Goal: Task Accomplishment & Management: Manage account settings

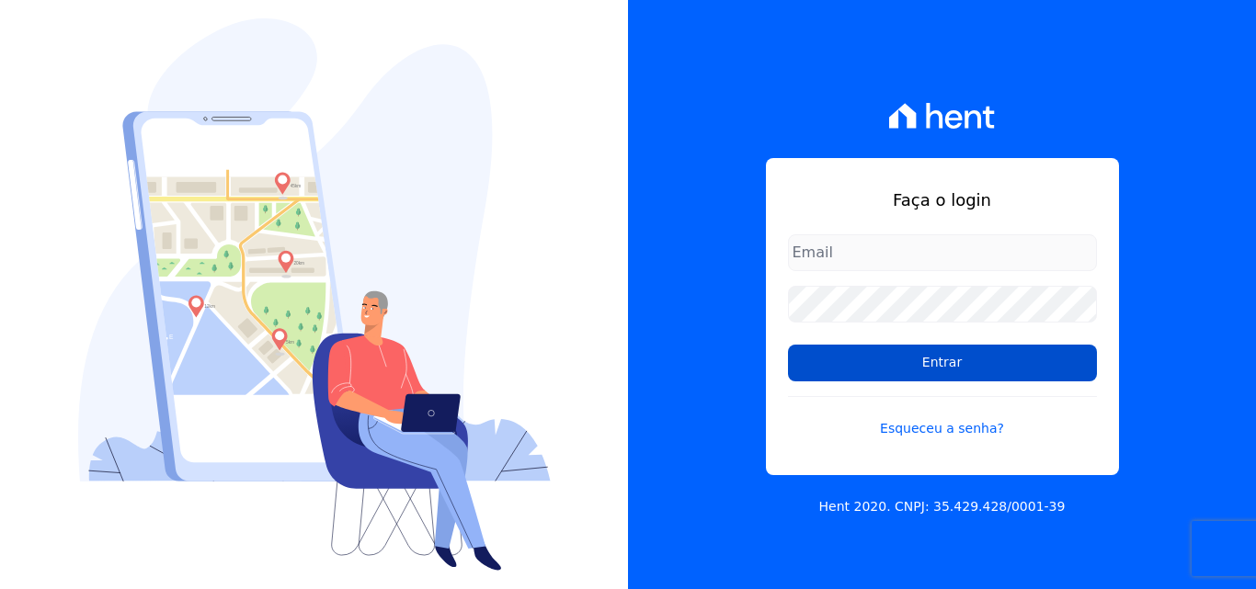
type input "[EMAIL_ADDRESS][DOMAIN_NAME]"
click at [879, 364] on input "Entrar" at bounding box center [942, 363] width 309 height 37
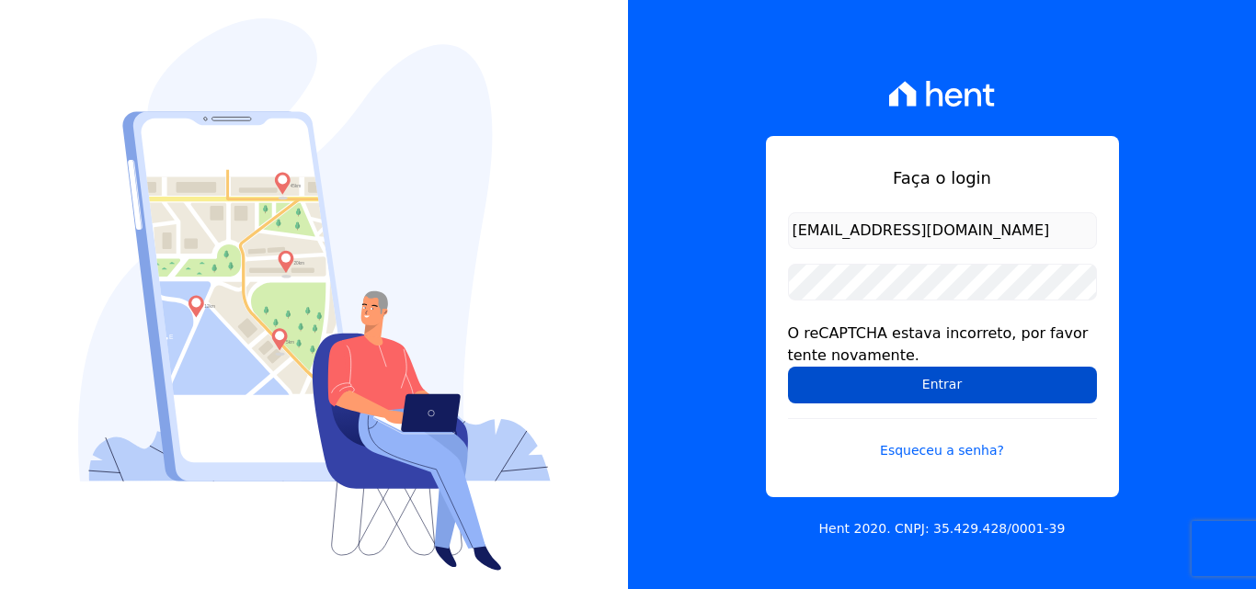
click at [1005, 384] on input "Entrar" at bounding box center [942, 385] width 309 height 37
click at [921, 384] on input "Entrar" at bounding box center [942, 385] width 309 height 37
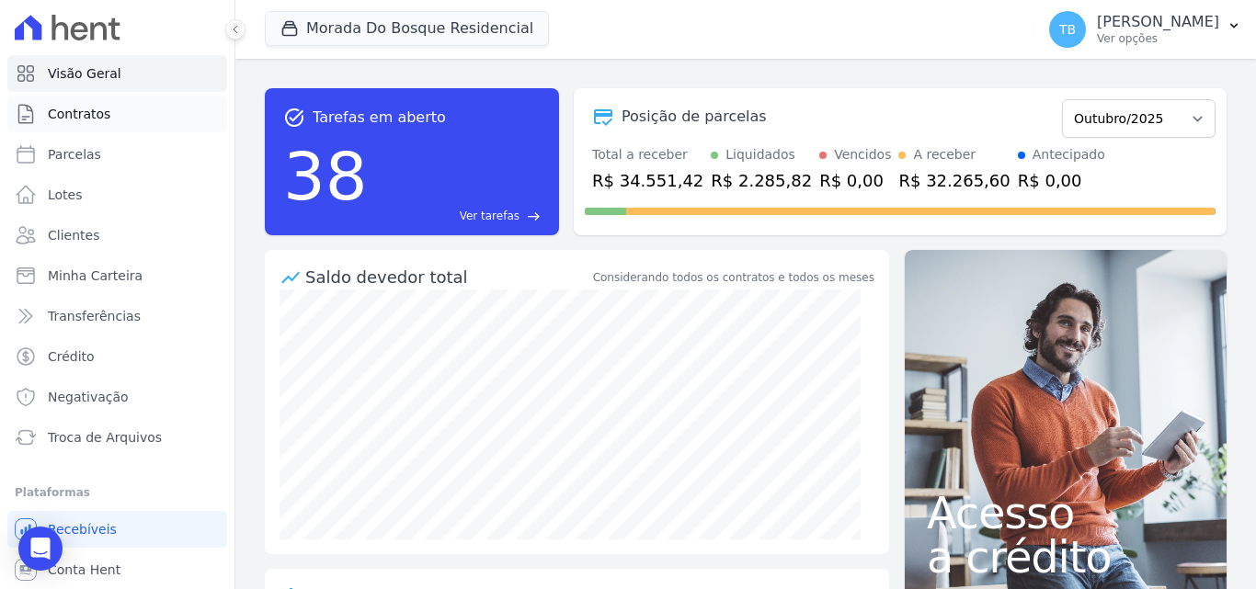
click at [93, 115] on span "Contratos" at bounding box center [79, 114] width 63 height 18
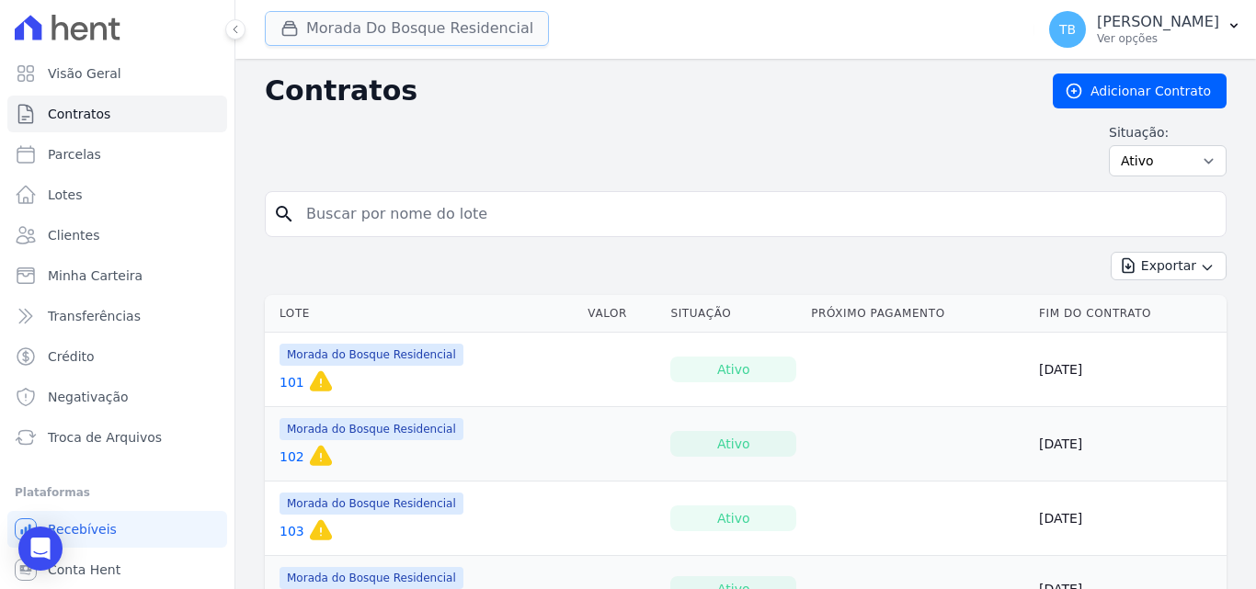
click at [393, 29] on button "Morada Do Bosque Residencial" at bounding box center [407, 28] width 284 height 35
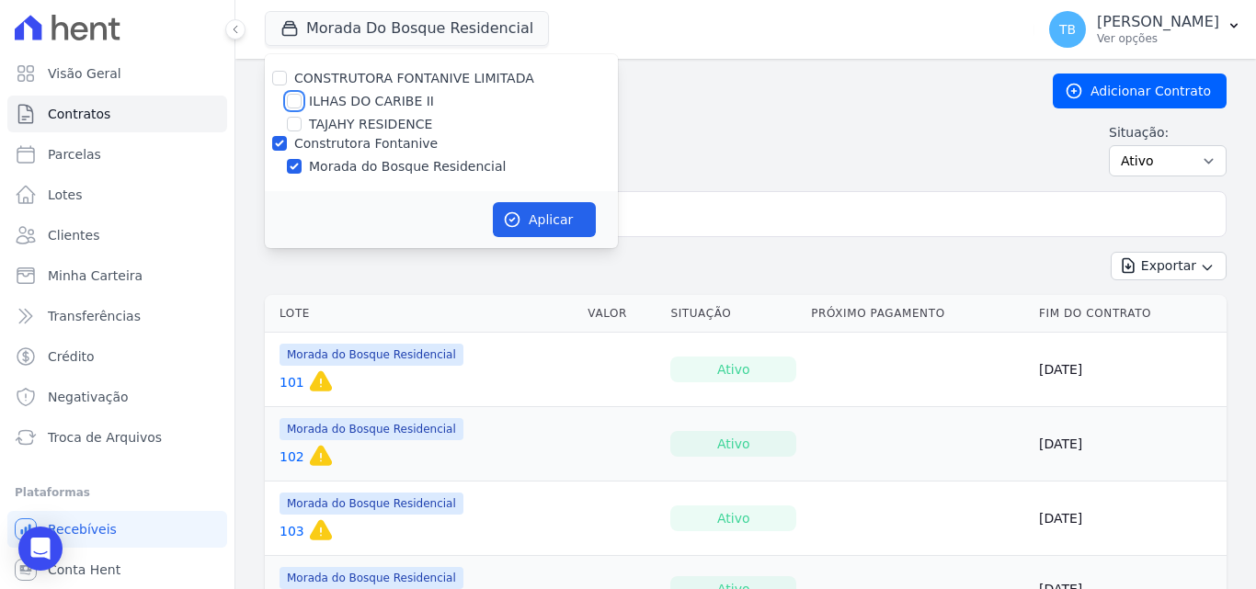
click at [299, 101] on input "ILHAS DO CARIBE II" at bounding box center [294, 101] width 15 height 15
checkbox input "true"
click at [280, 139] on input "Construtora Fontanive" at bounding box center [279, 143] width 15 height 15
checkbox input "false"
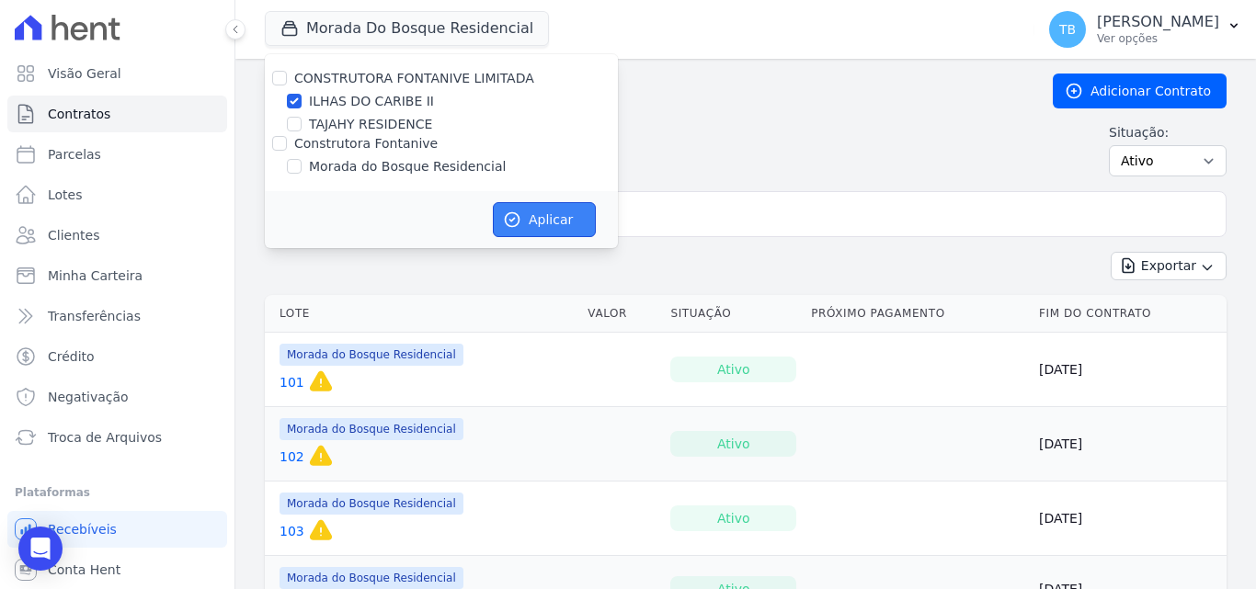
click at [548, 218] on button "Aplicar" at bounding box center [544, 219] width 103 height 35
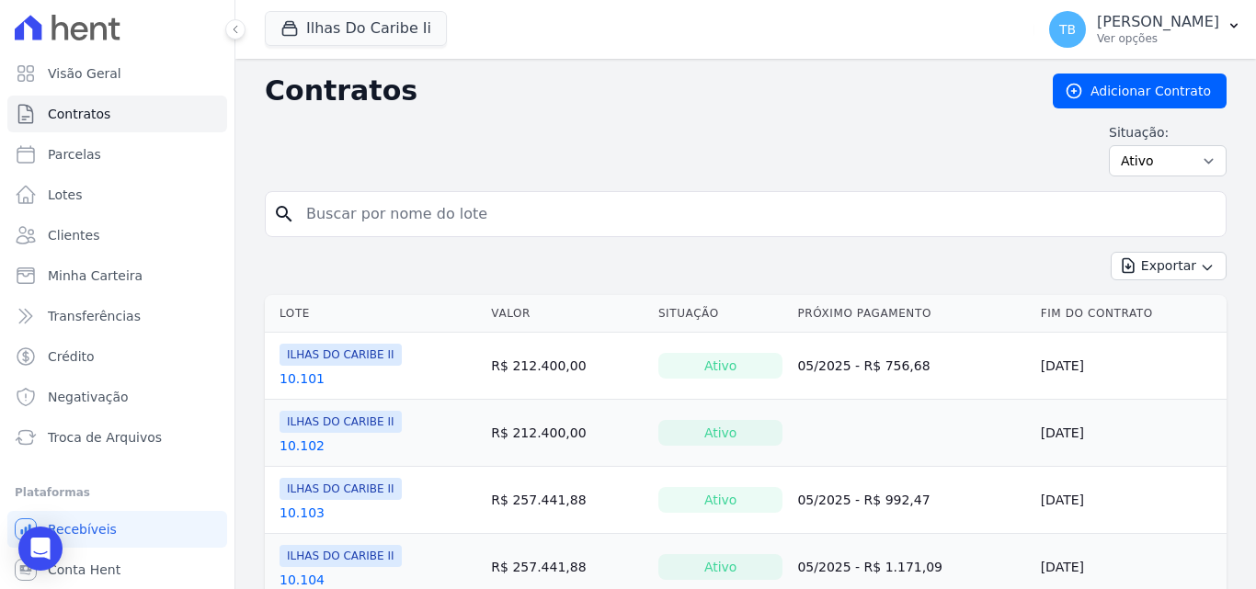
click at [371, 219] on input "search" at bounding box center [756, 214] width 923 height 37
type input "2.203"
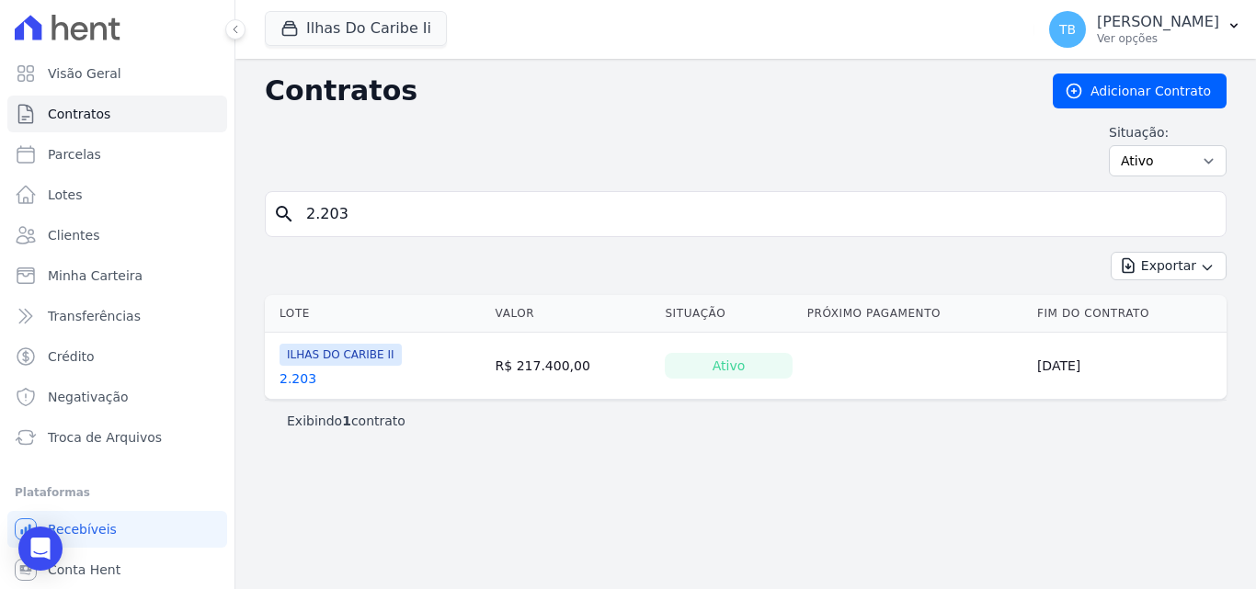
click at [296, 381] on link "2.203" at bounding box center [297, 379] width 37 height 18
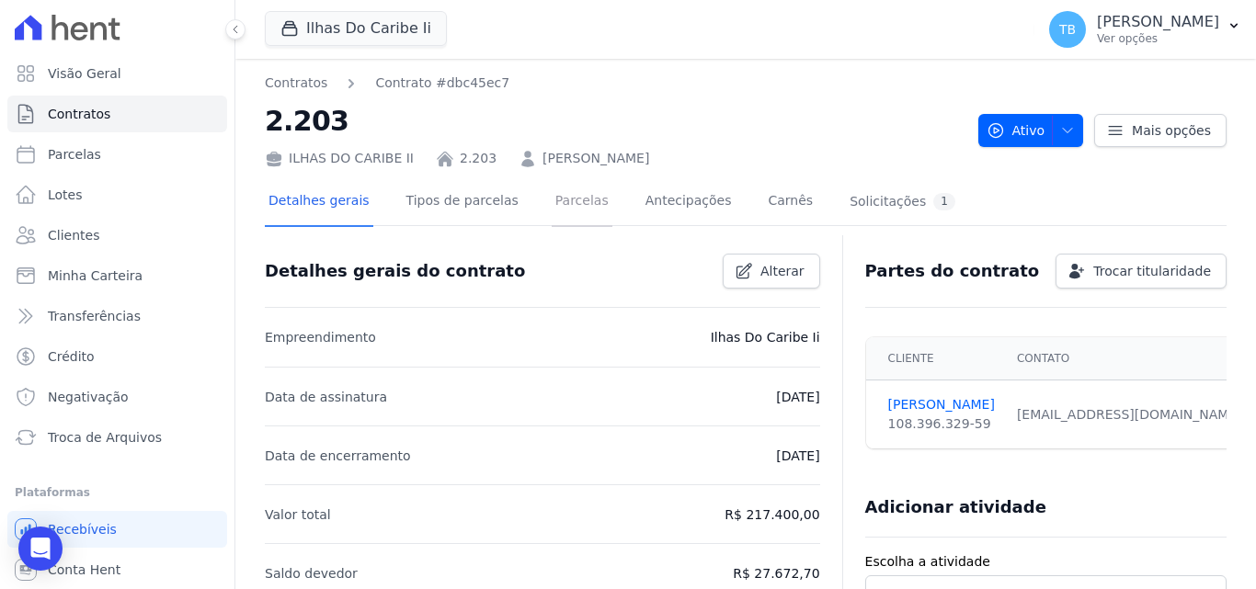
click at [558, 191] on link "Parcelas" at bounding box center [582, 202] width 61 height 49
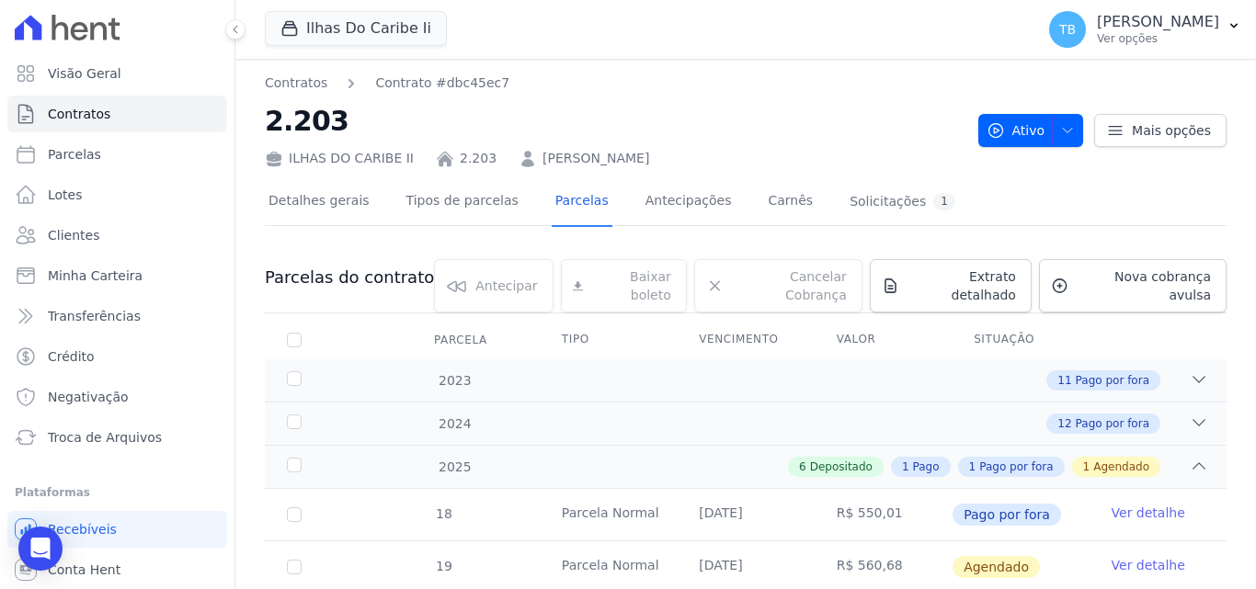
scroll to position [276, 0]
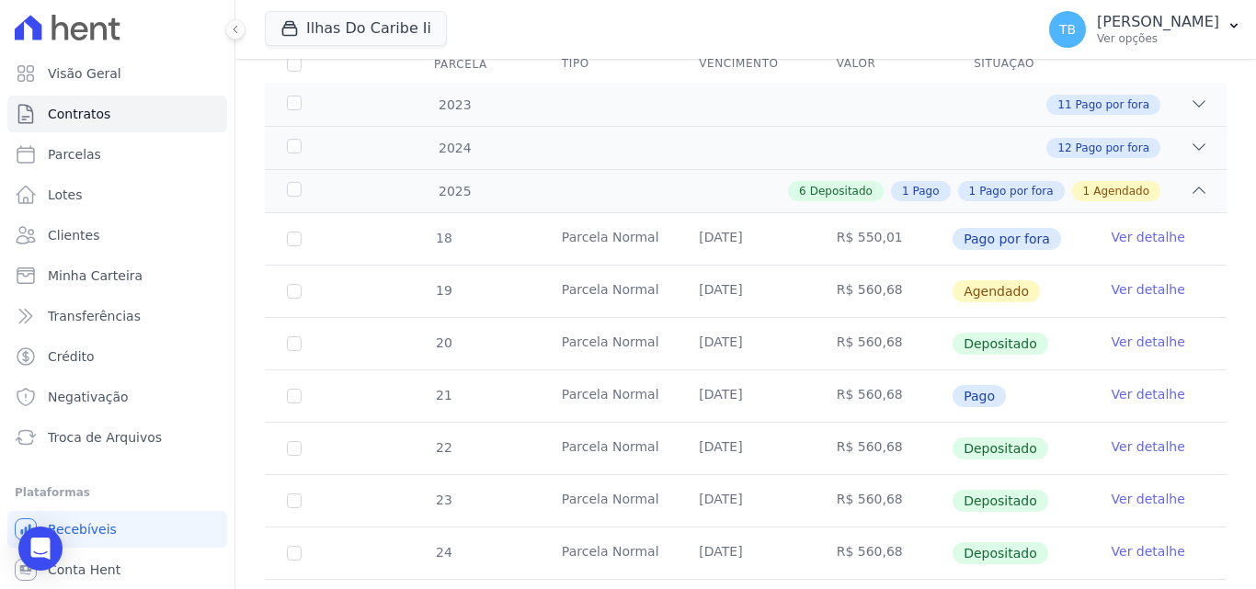
click at [1125, 280] on link "Ver detalhe" at bounding box center [1149, 289] width 74 height 18
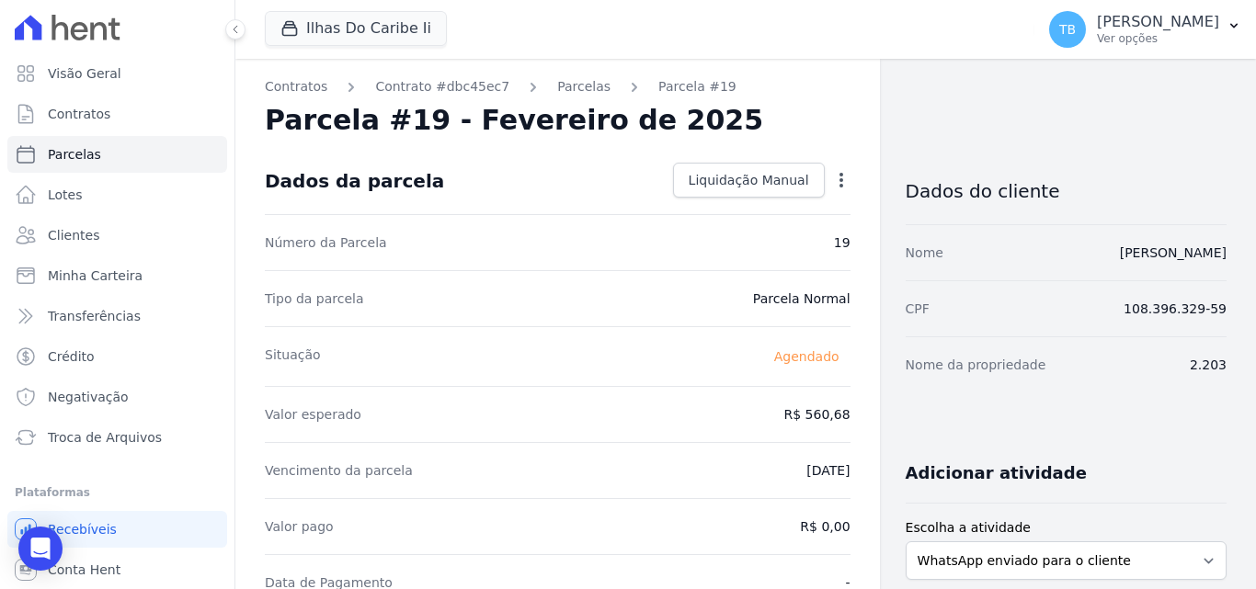
click at [836, 179] on icon "button" at bounding box center [841, 180] width 18 height 18
click at [526, 156] on div "Dados da parcela Liquidação Manual Liquidação Manual Data de Pagamento [DATE] […" at bounding box center [558, 181] width 586 height 66
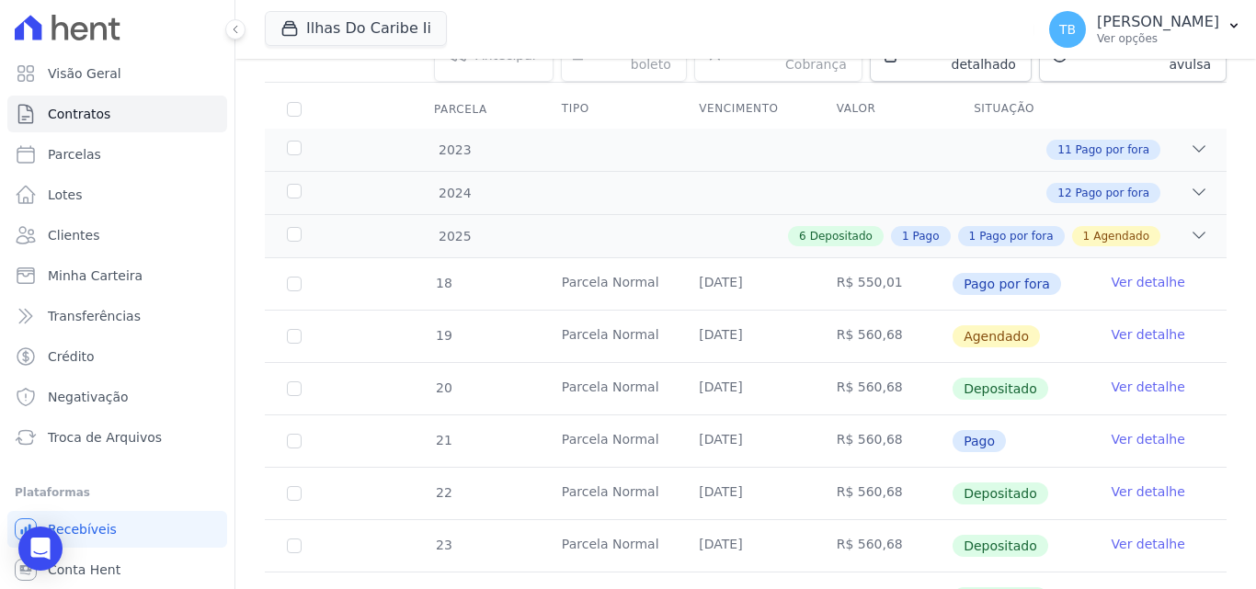
scroll to position [368, 0]
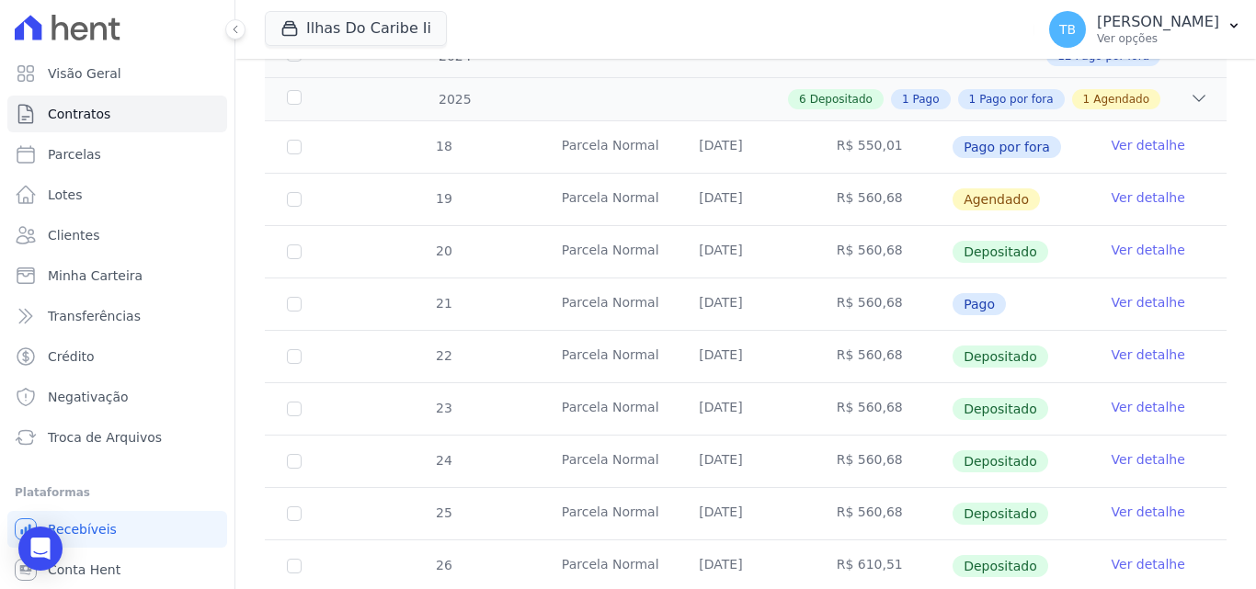
click at [1114, 91] on span "Agendado" at bounding box center [1121, 99] width 56 height 17
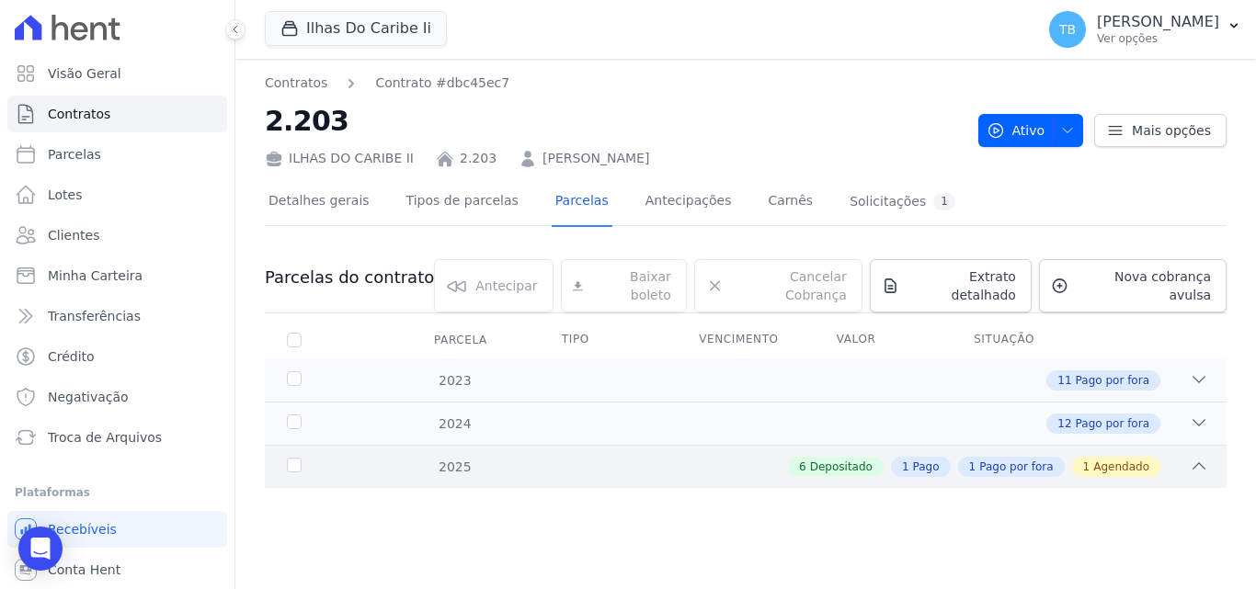
click at [294, 458] on div "2025" at bounding box center [324, 467] width 83 height 19
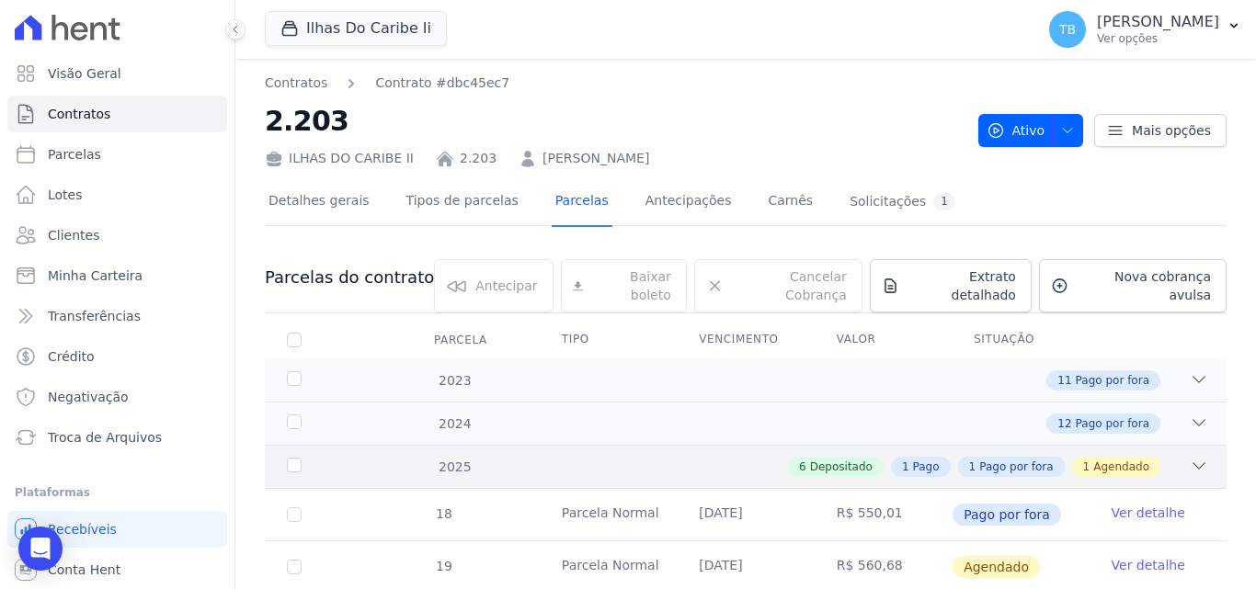
click at [1190, 457] on icon at bounding box center [1199, 466] width 18 height 18
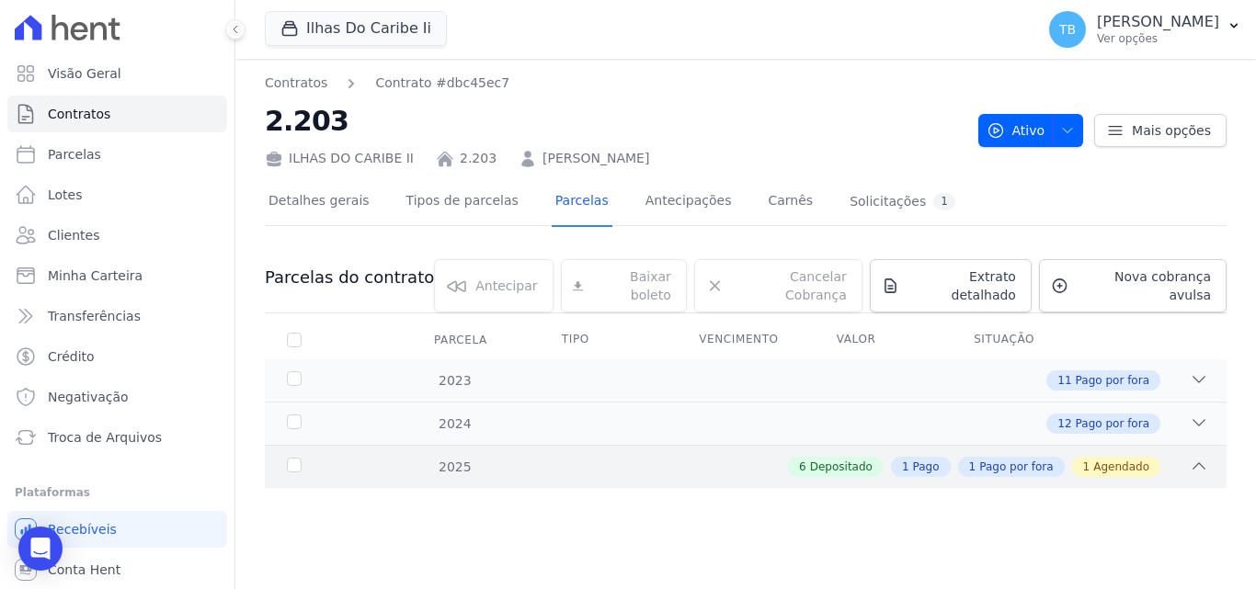
click at [1183, 457] on div "6 Depositado 1 Pago 1 Pago por fora 1 Agendado" at bounding box center [792, 467] width 831 height 20
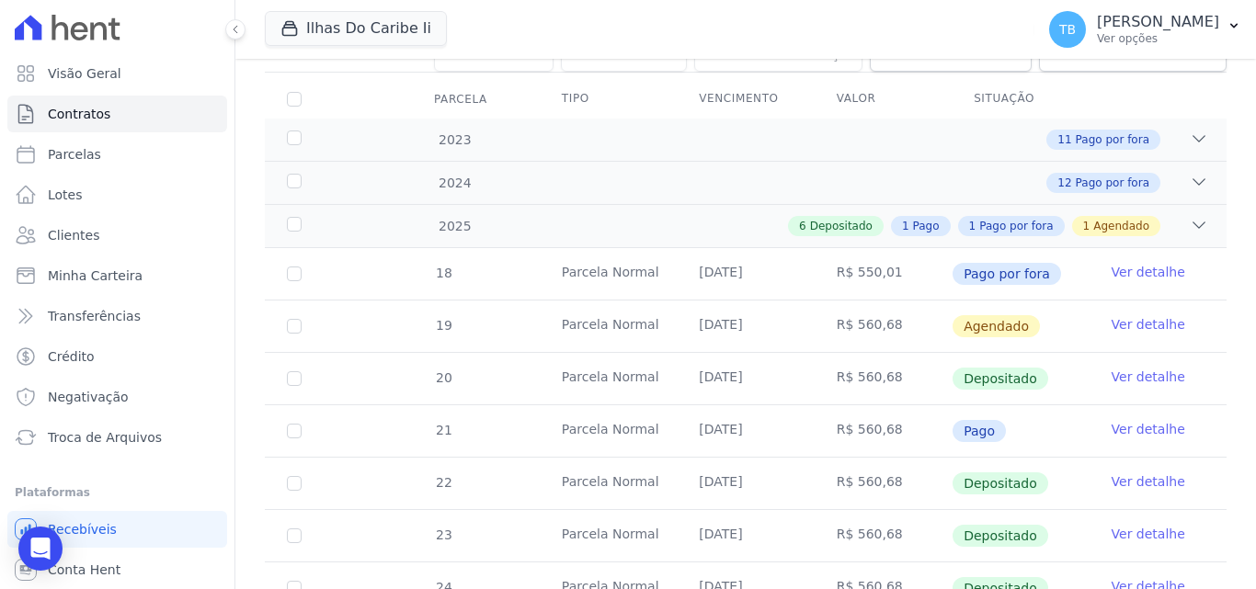
scroll to position [368, 0]
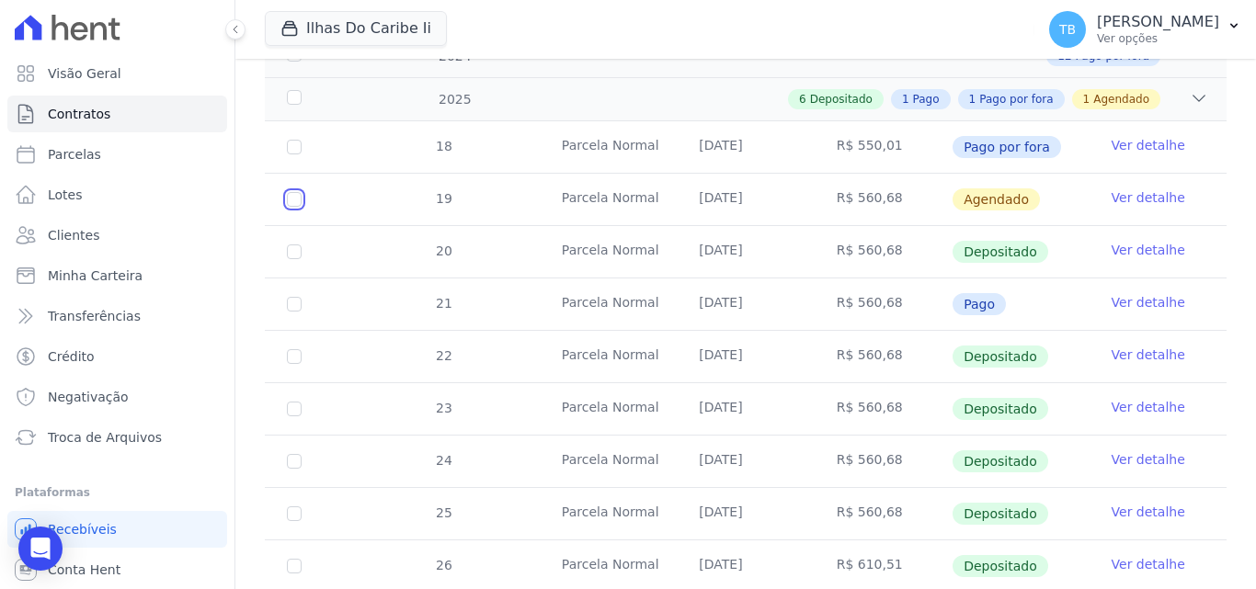
click at [295, 192] on input "checkbox" at bounding box center [294, 199] width 15 height 15
checkbox input "true"
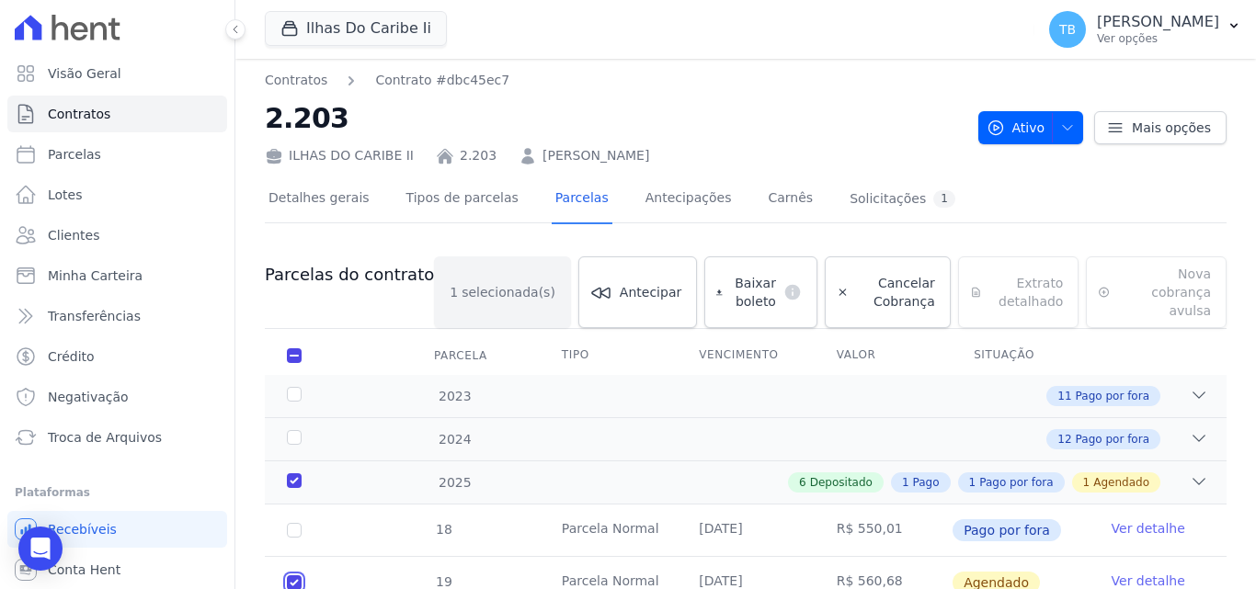
scroll to position [0, 0]
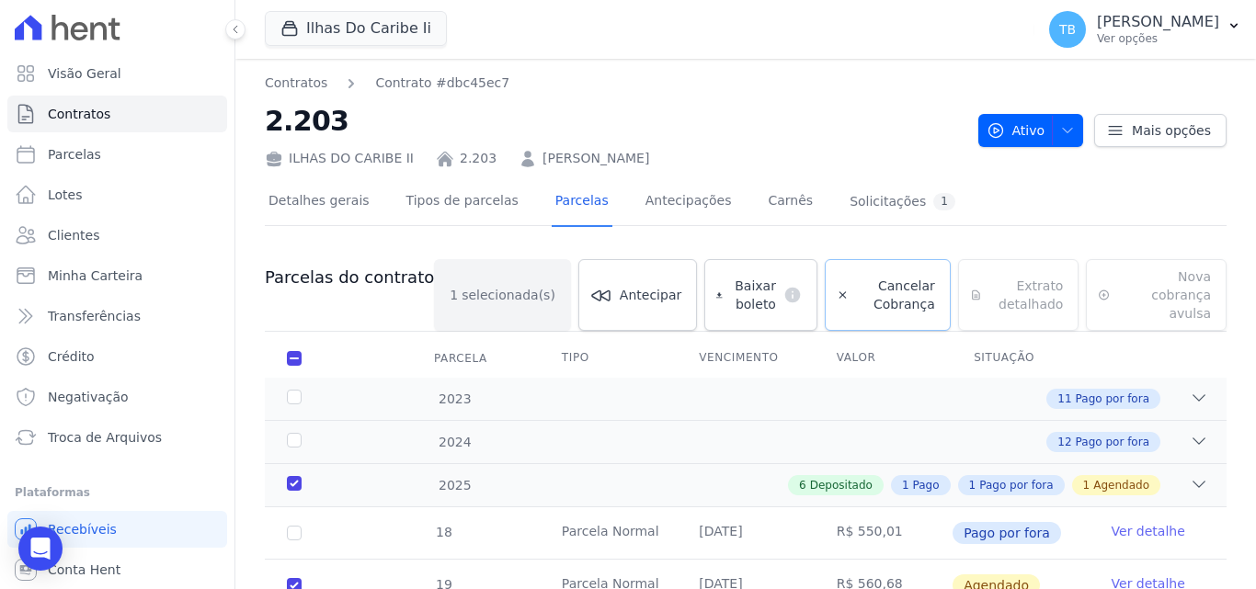
click at [856, 280] on span "Cancelar Cobrança" at bounding box center [895, 295] width 79 height 37
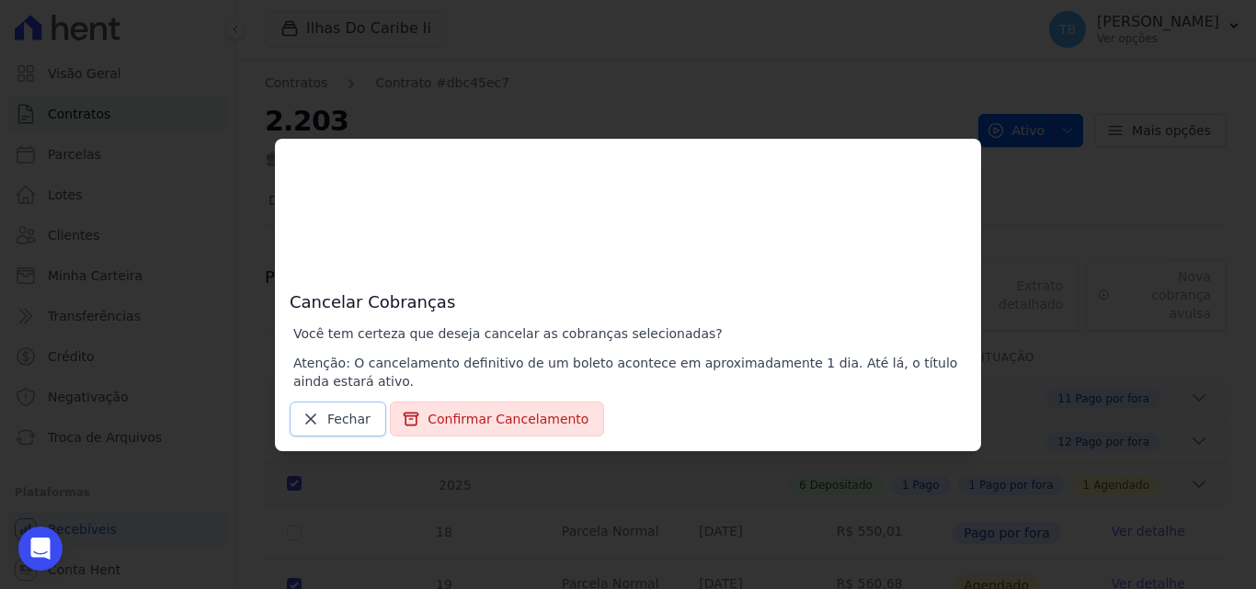
click at [325, 415] on link "Fechar" at bounding box center [338, 419] width 97 height 35
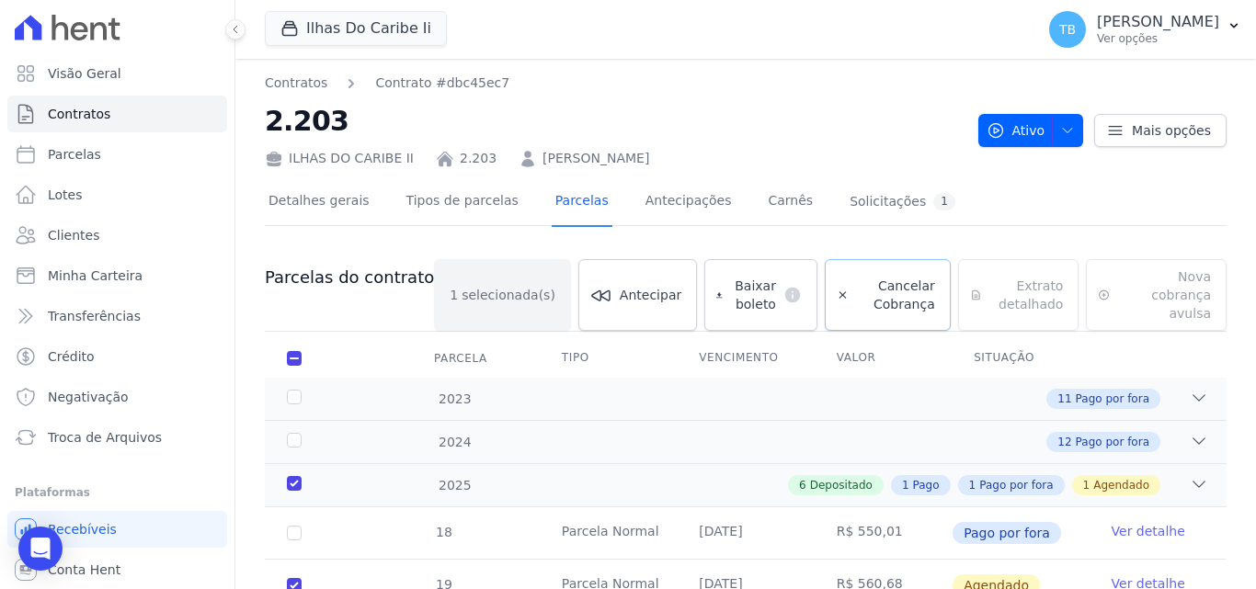
click at [856, 285] on span "Cancelar Cobrança" at bounding box center [895, 295] width 79 height 37
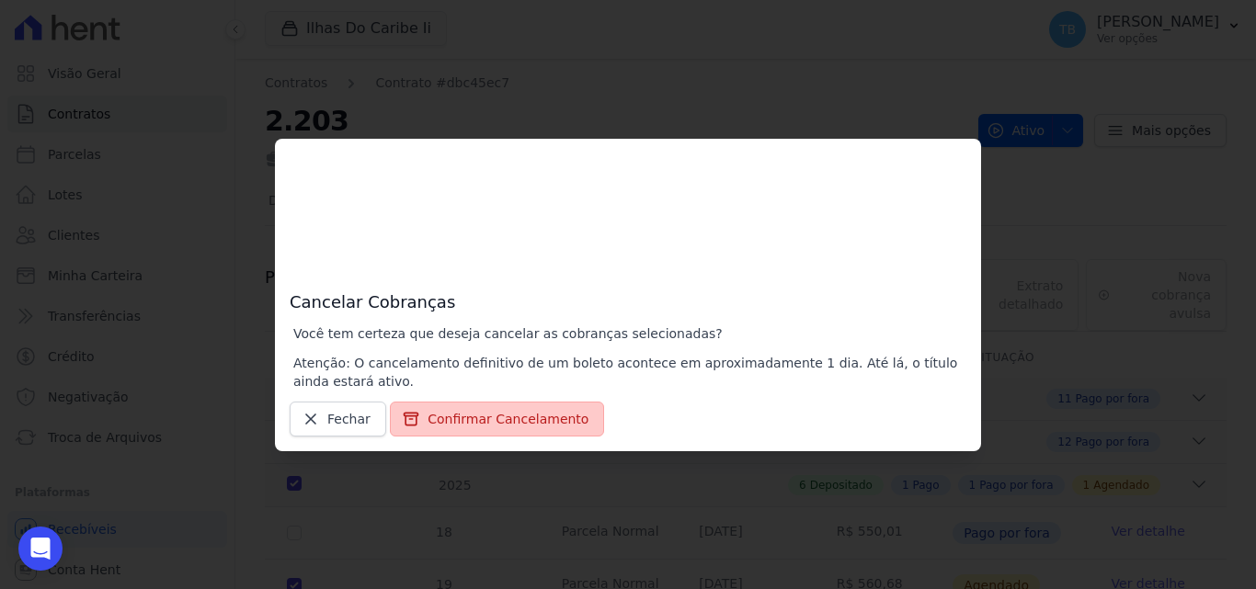
click at [533, 412] on button "Confirmar Cancelamento" at bounding box center [497, 419] width 214 height 35
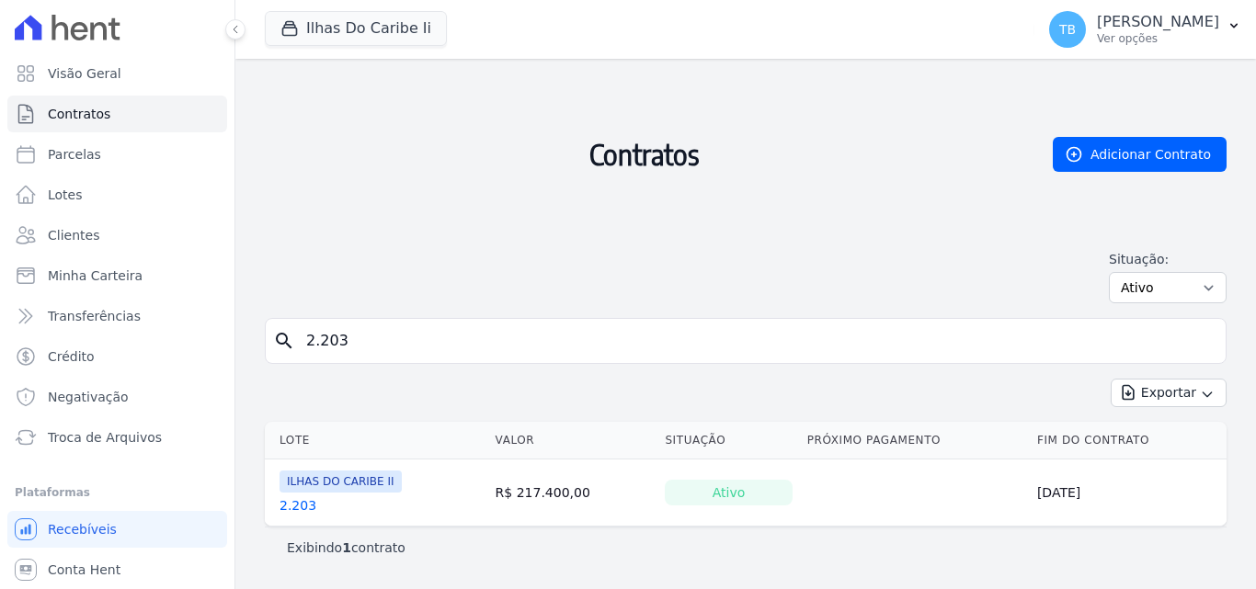
click at [374, 346] on input "2.203" at bounding box center [756, 341] width 923 height 37
click at [295, 508] on link "2.203" at bounding box center [297, 505] width 37 height 18
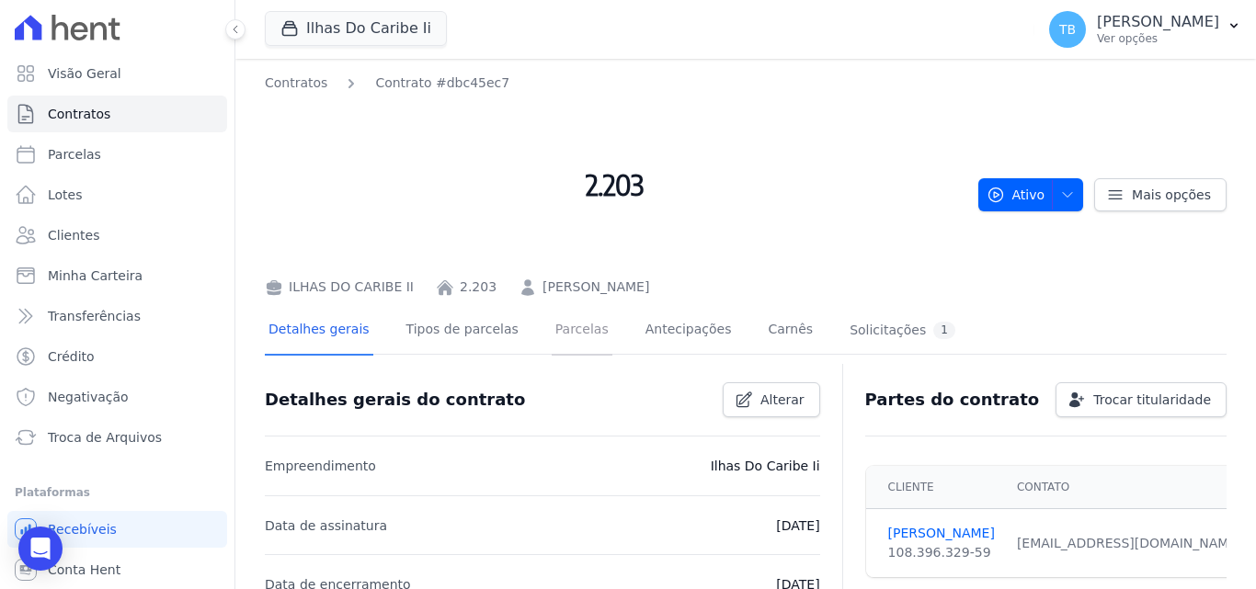
click at [575, 336] on link "Parcelas" at bounding box center [582, 331] width 61 height 49
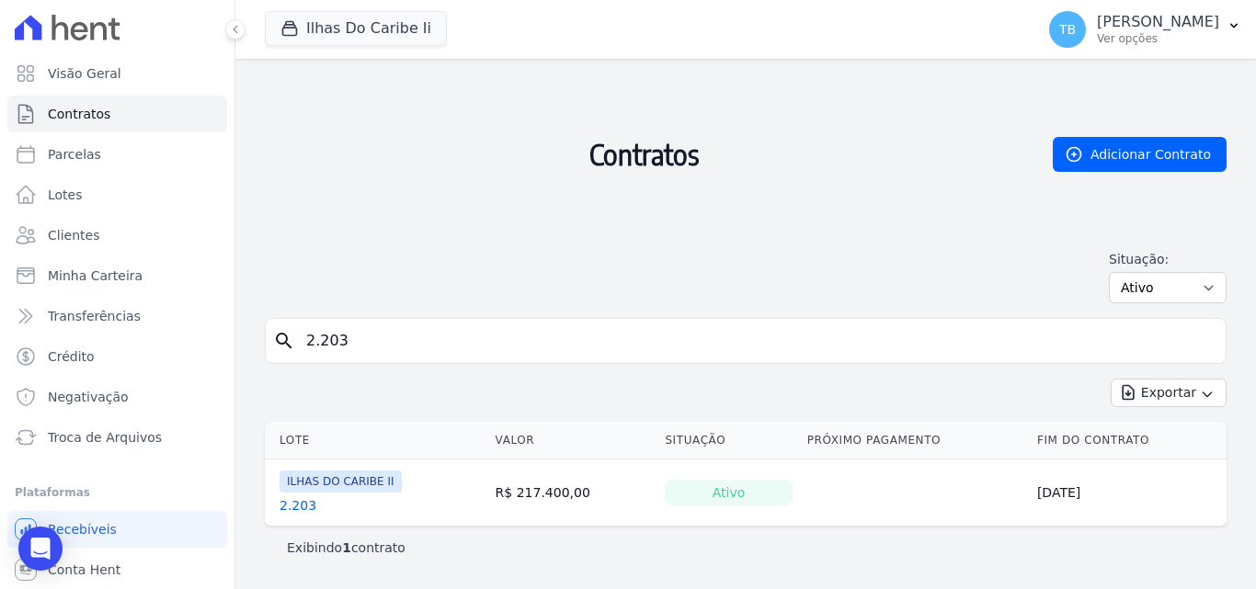
click at [482, 340] on input "2.203" at bounding box center [756, 341] width 923 height 37
click at [298, 500] on link "2.203" at bounding box center [297, 505] width 37 height 18
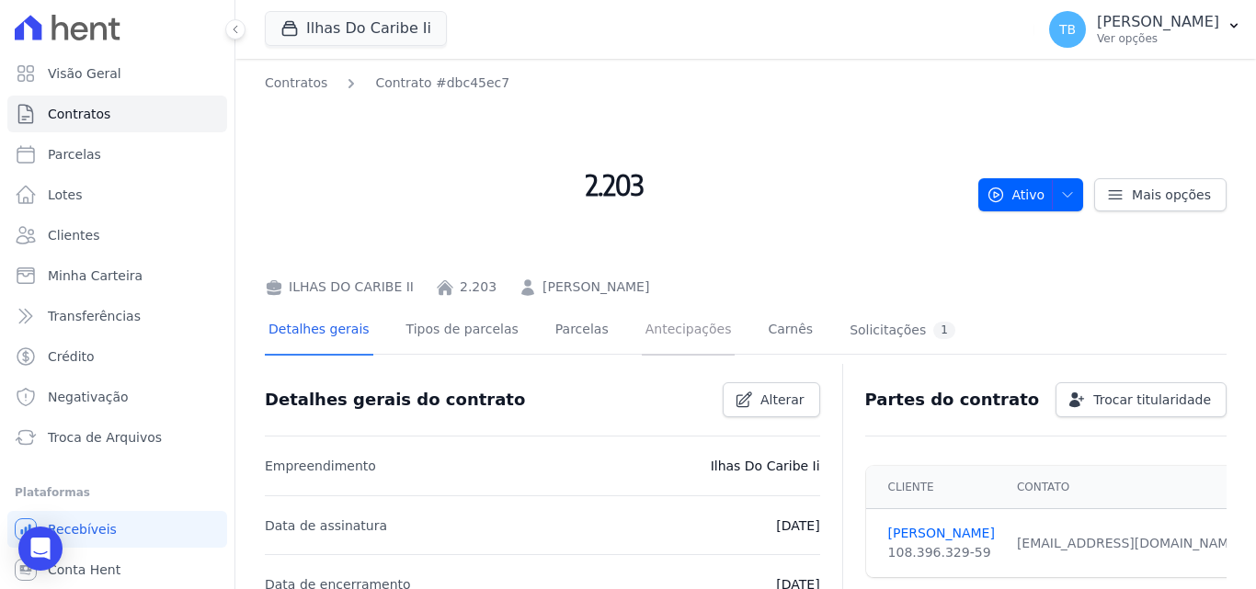
click at [674, 326] on link "Antecipações" at bounding box center [689, 331] width 94 height 49
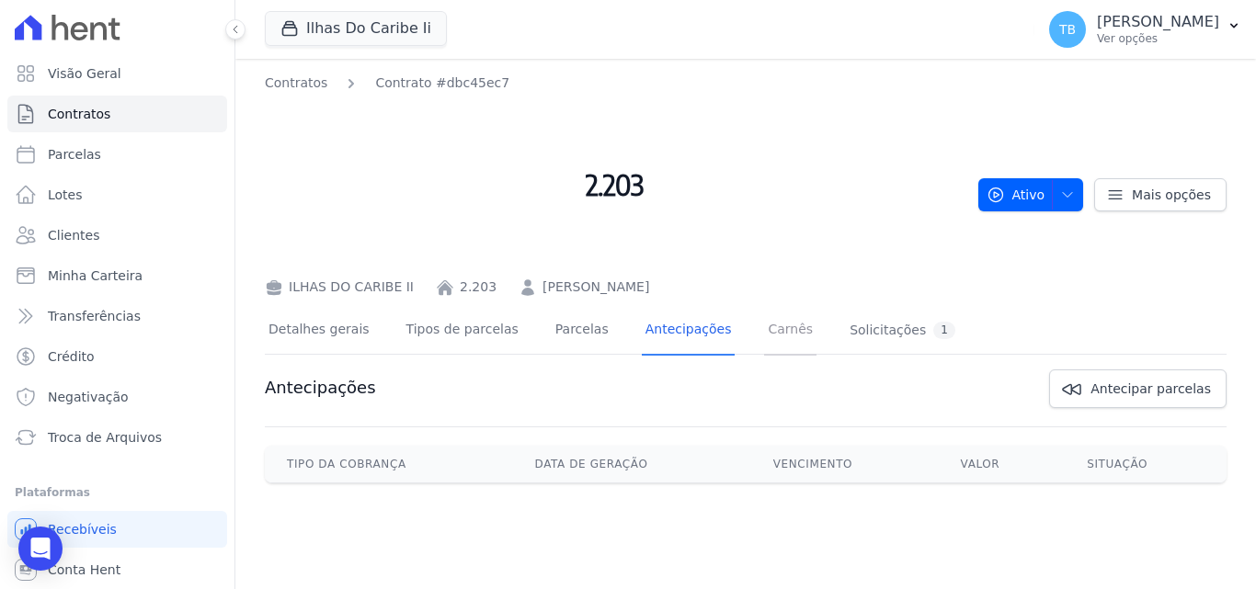
click at [764, 336] on link "Carnês" at bounding box center [790, 331] width 52 height 49
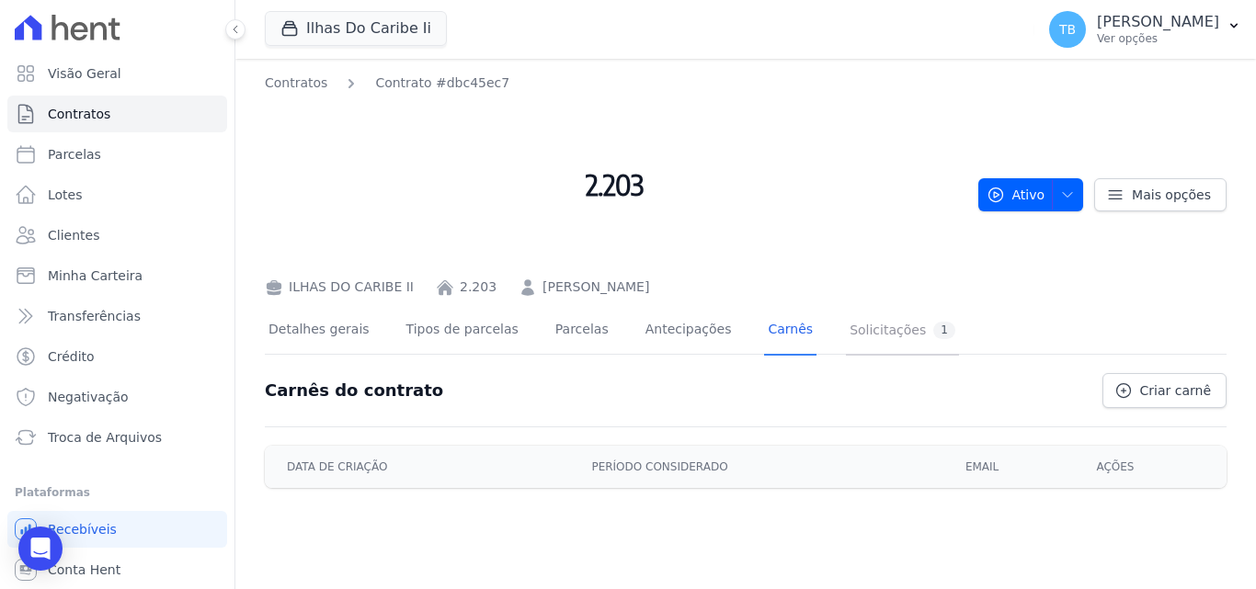
click at [850, 333] on div "Solicitações 1" at bounding box center [903, 330] width 106 height 17
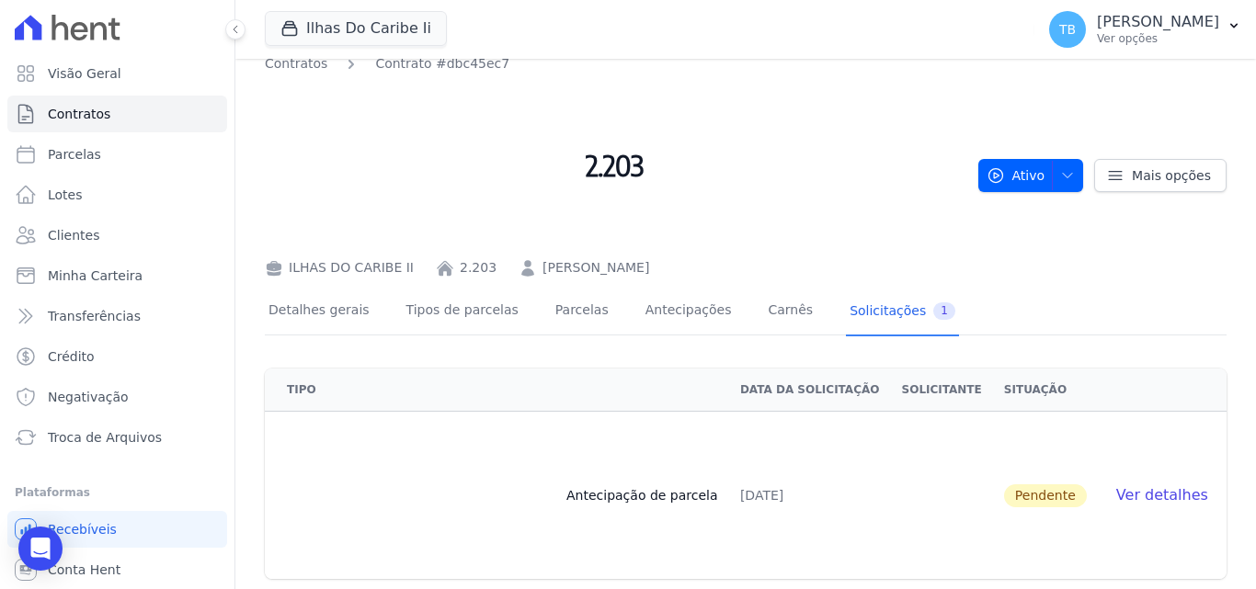
scroll to position [24, 0]
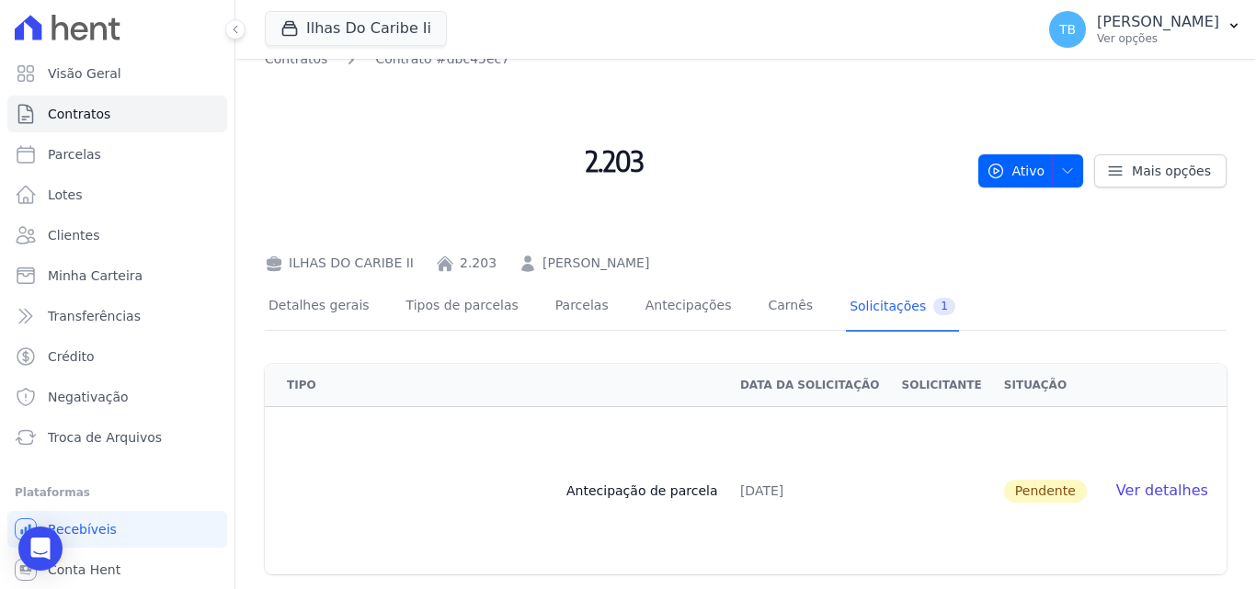
click at [1121, 493] on span "Ver detalhes" at bounding box center [1162, 490] width 92 height 17
click at [1135, 488] on span "Ver detalhes" at bounding box center [1162, 490] width 92 height 17
click at [642, 303] on link "Antecipações" at bounding box center [689, 307] width 94 height 49
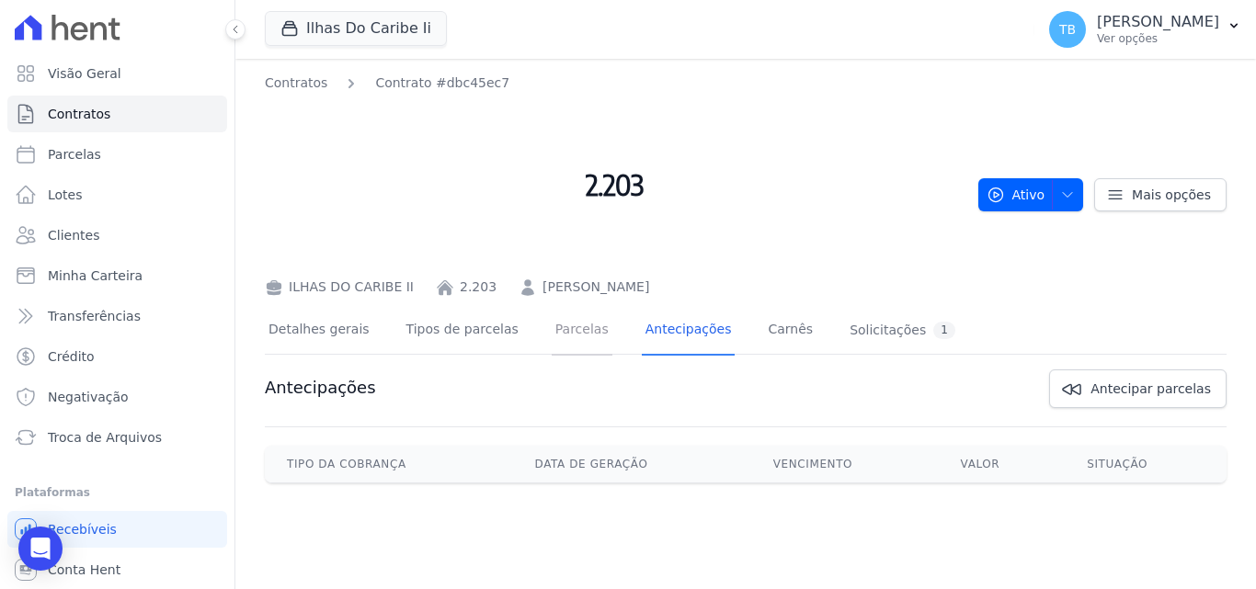
click at [552, 326] on link "Parcelas" at bounding box center [582, 331] width 61 height 49
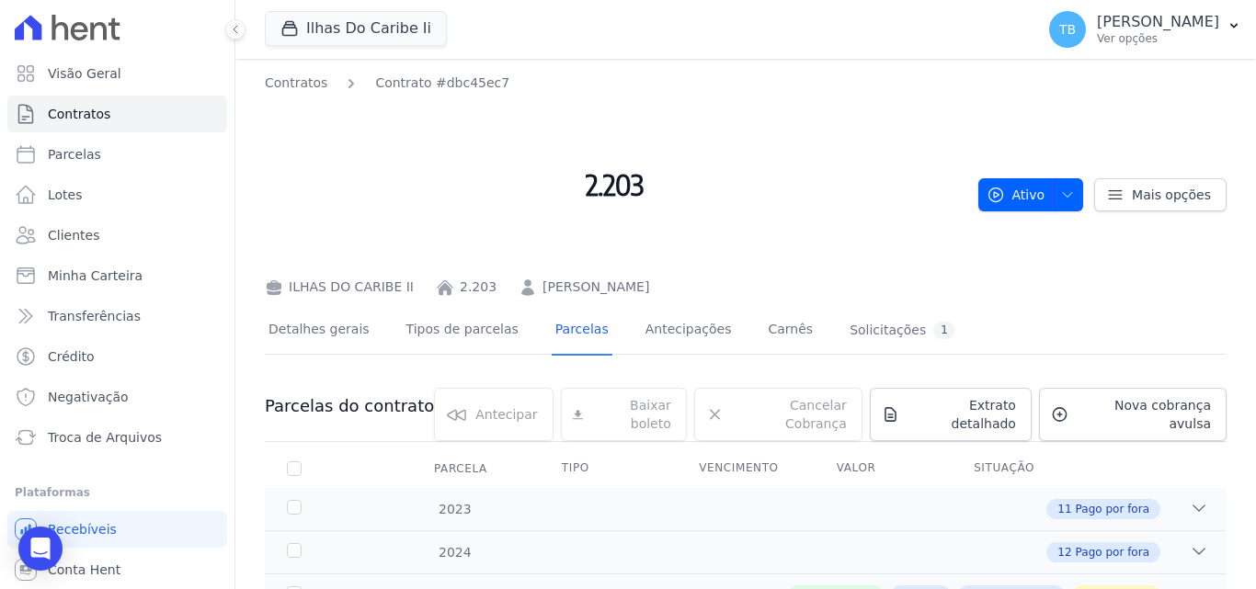
scroll to position [276, 0]
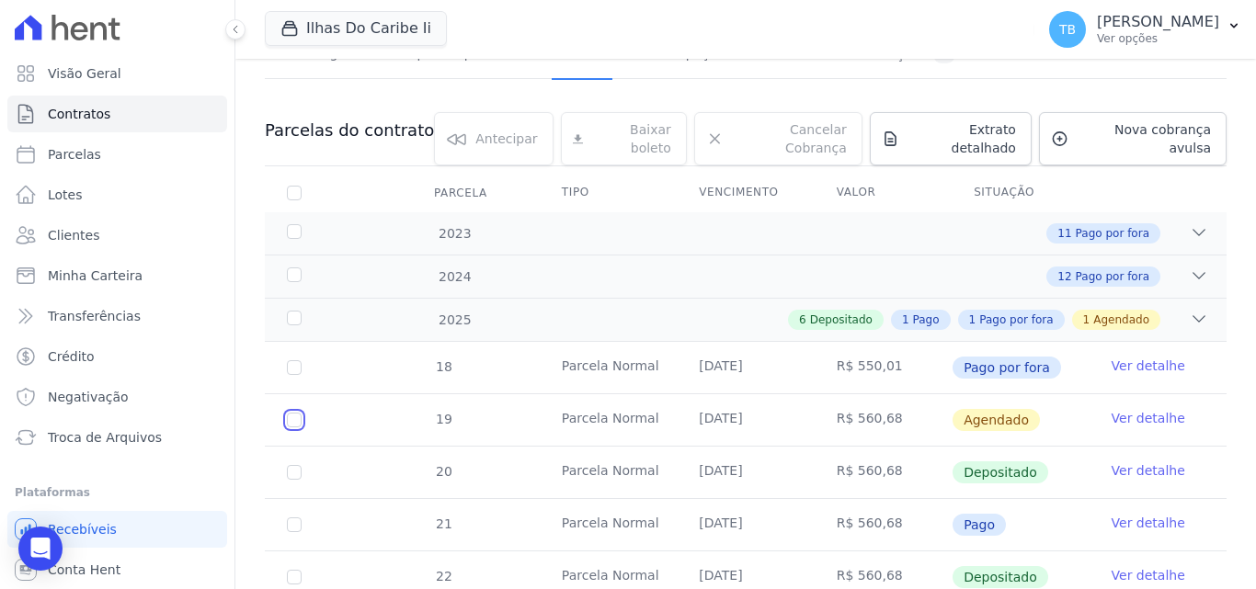
click at [292, 413] on input "checkbox" at bounding box center [294, 420] width 15 height 15
checkbox input "true"
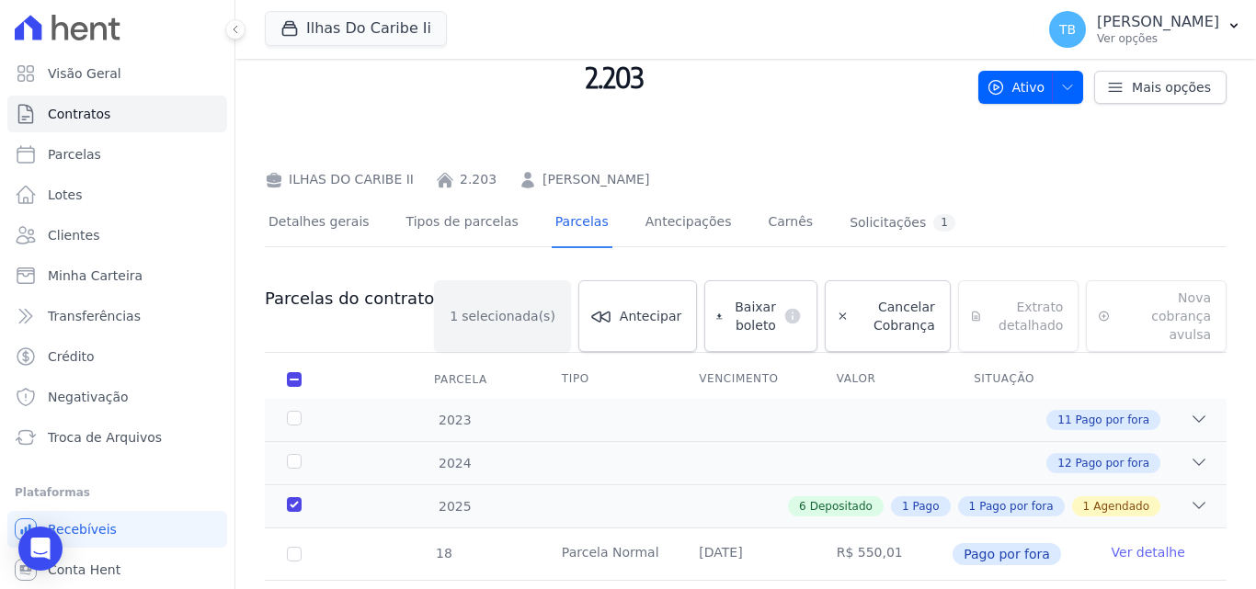
scroll to position [3, 0]
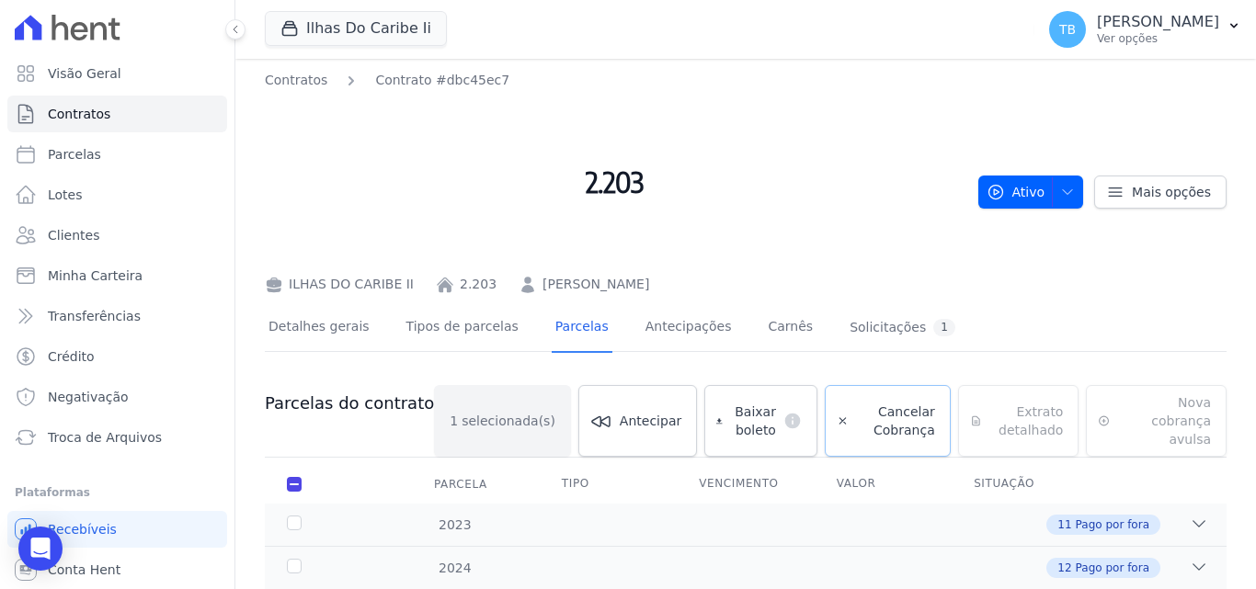
click at [856, 405] on span "Cancelar Cobrança" at bounding box center [895, 421] width 79 height 37
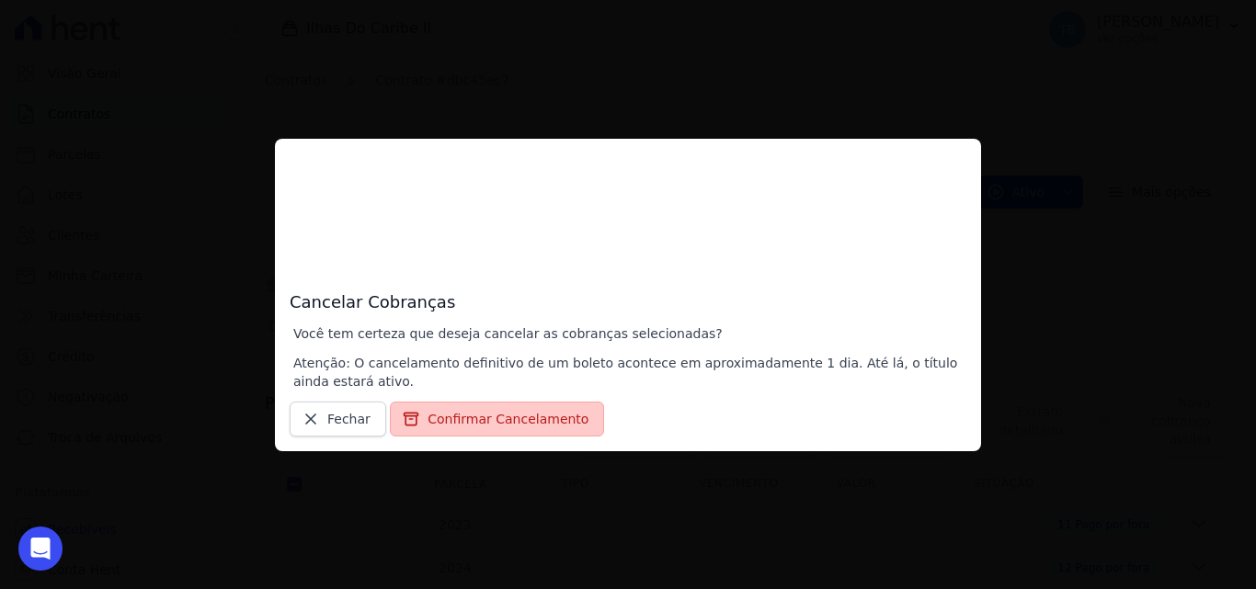
click at [436, 411] on button "Confirmar Cancelamento" at bounding box center [497, 419] width 214 height 35
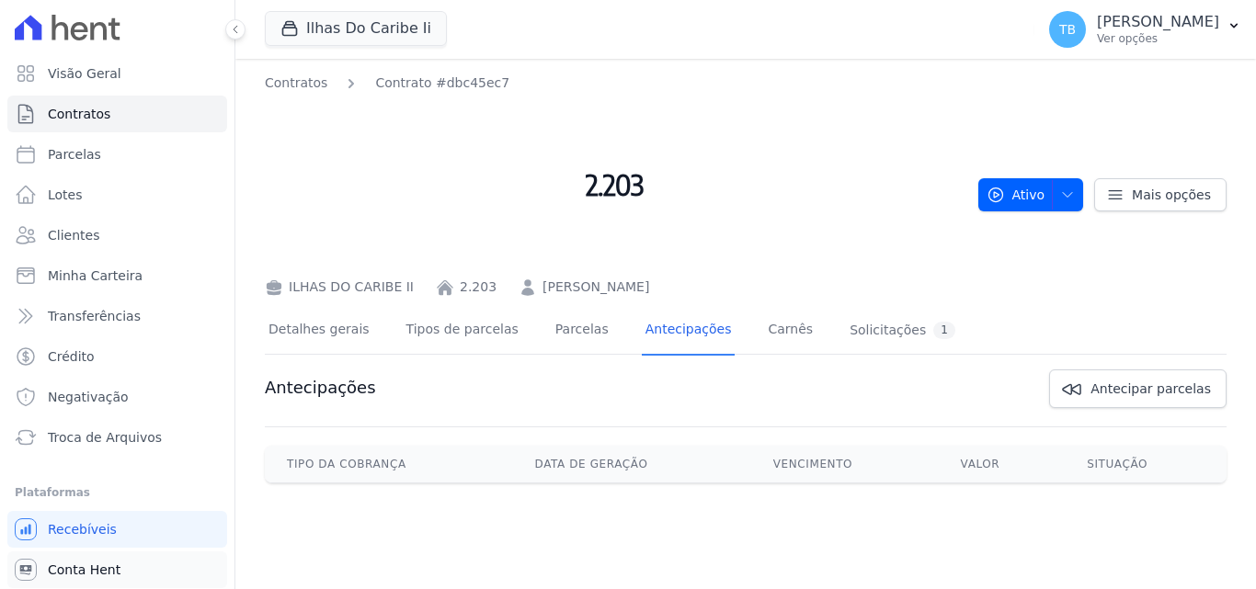
click at [64, 570] on span "Conta Hent" at bounding box center [84, 570] width 73 height 18
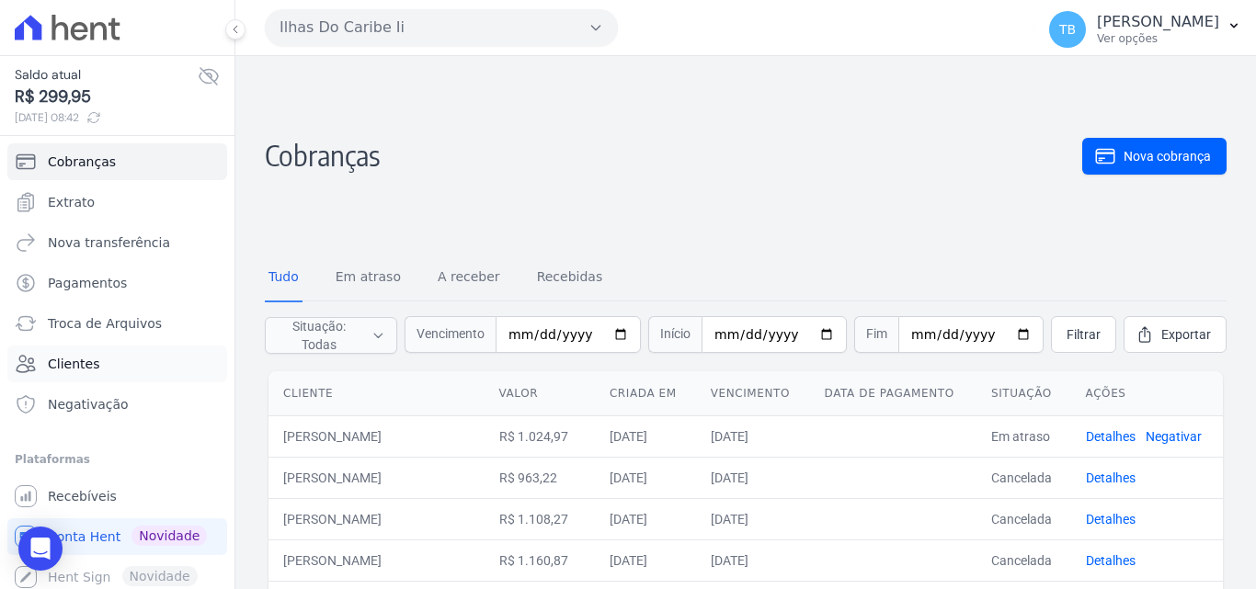
click at [120, 352] on link "Clientes" at bounding box center [117, 364] width 220 height 37
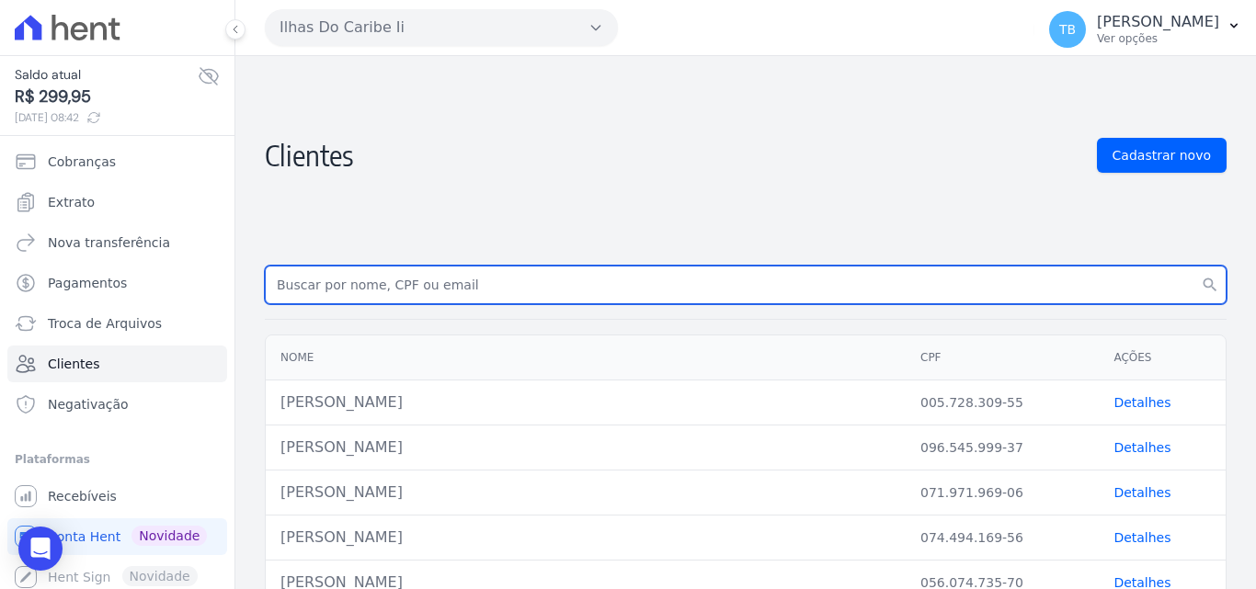
click at [378, 287] on input "text" at bounding box center [746, 285] width 962 height 39
type input "2.203"
click at [1193, 266] on button "search" at bounding box center [1209, 285] width 33 height 39
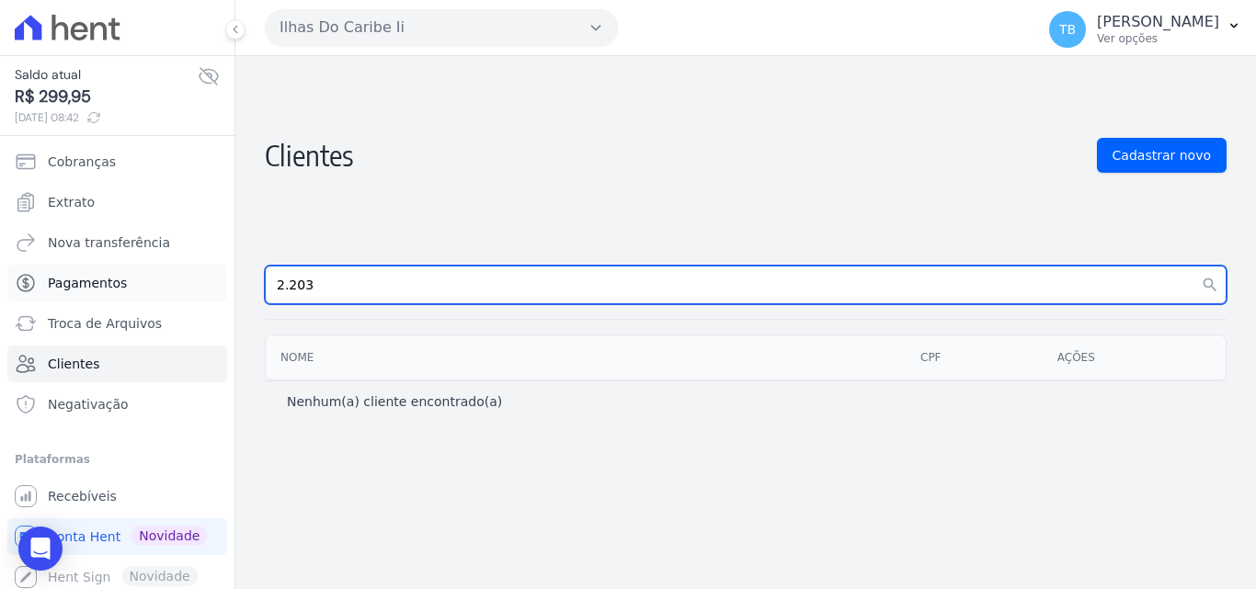
drag, startPoint x: 362, startPoint y: 283, endPoint x: 176, endPoint y: 278, distance: 186.7
click at [176, 278] on div "Saldo atual R$ 299,95 [DATE] 08:42 Cobranças Extrato Nova transferência Pagamen…" at bounding box center [628, 294] width 1256 height 589
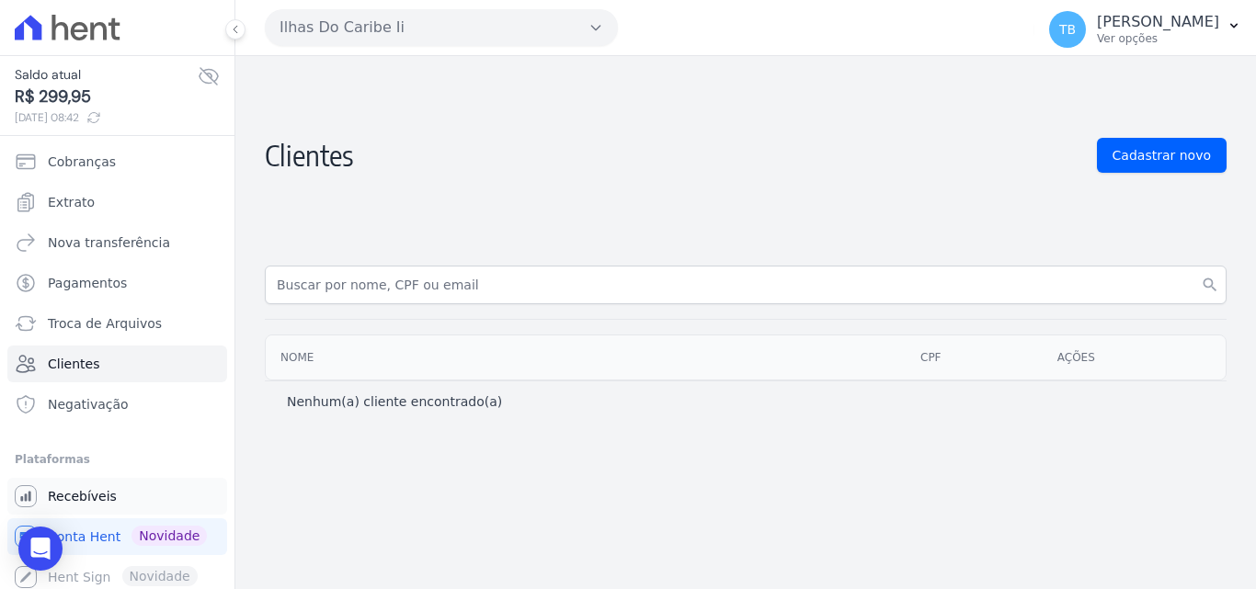
click at [76, 493] on span "Recebíveis" at bounding box center [82, 496] width 69 height 18
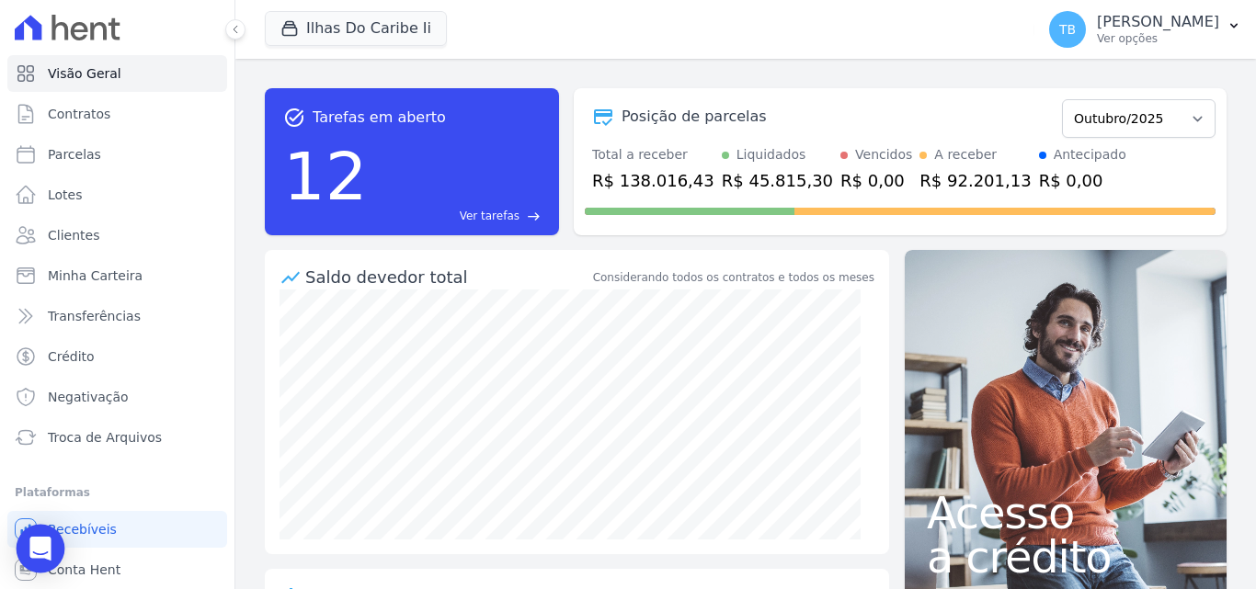
click at [45, 558] on icon "Open Intercom Messenger" at bounding box center [41, 549] width 24 height 24
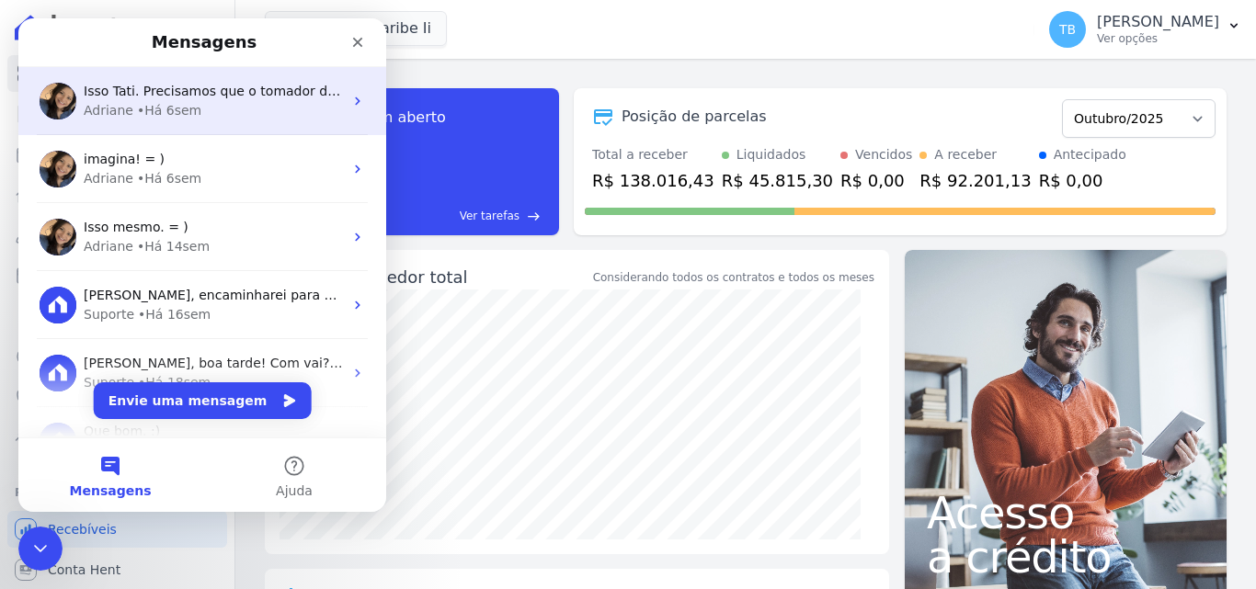
click at [208, 106] on div "[PERSON_NAME] • Há 6sem" at bounding box center [213, 110] width 259 height 19
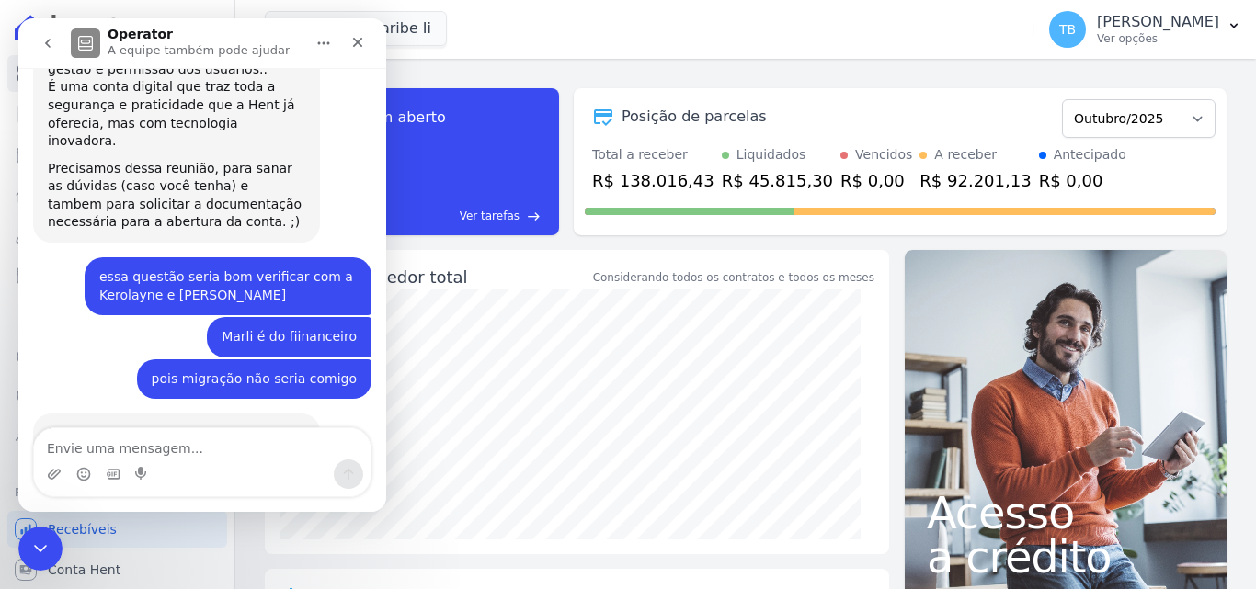
scroll to position [1471, 0]
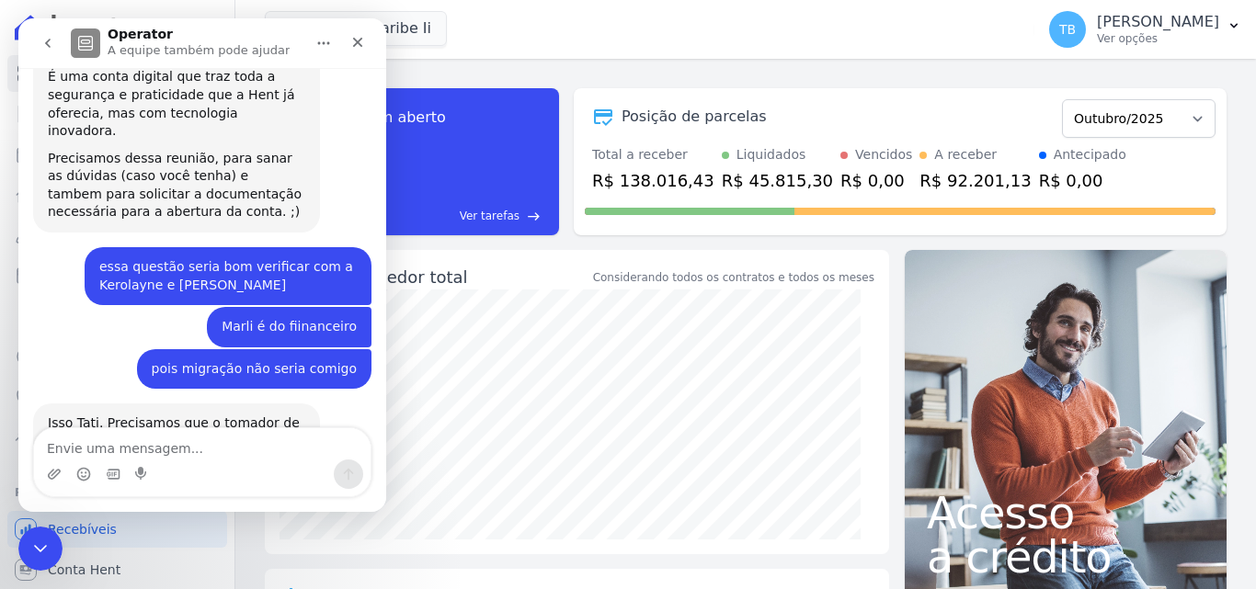
click at [129, 444] on textarea "Envie uma mensagem..." at bounding box center [202, 443] width 336 height 31
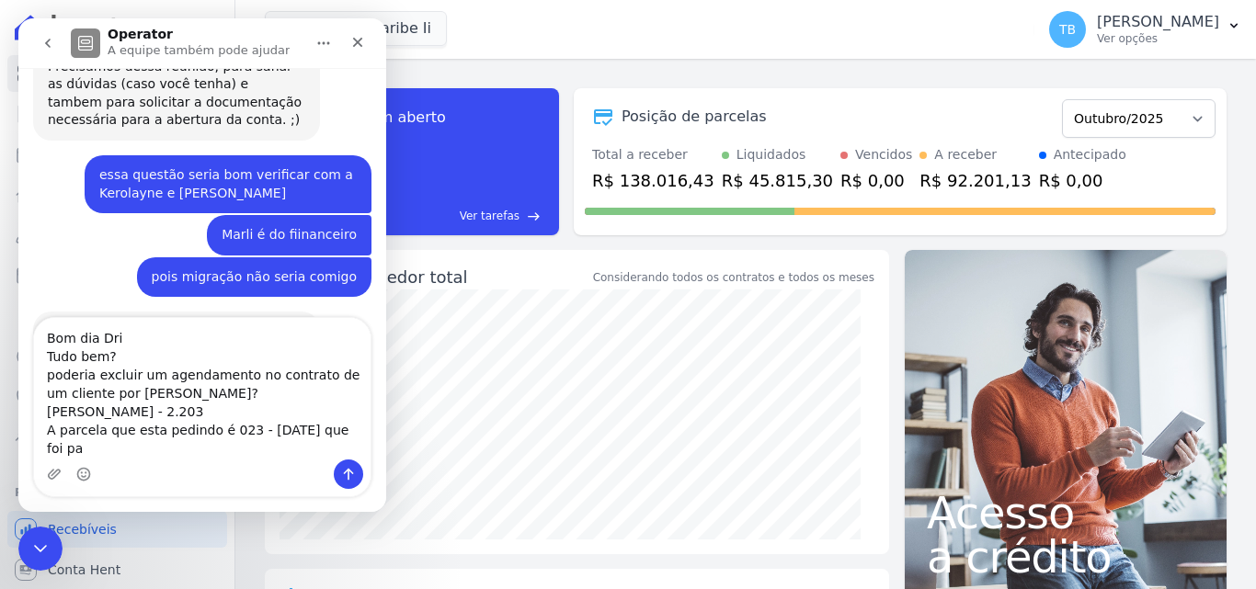
scroll to position [1581, 0]
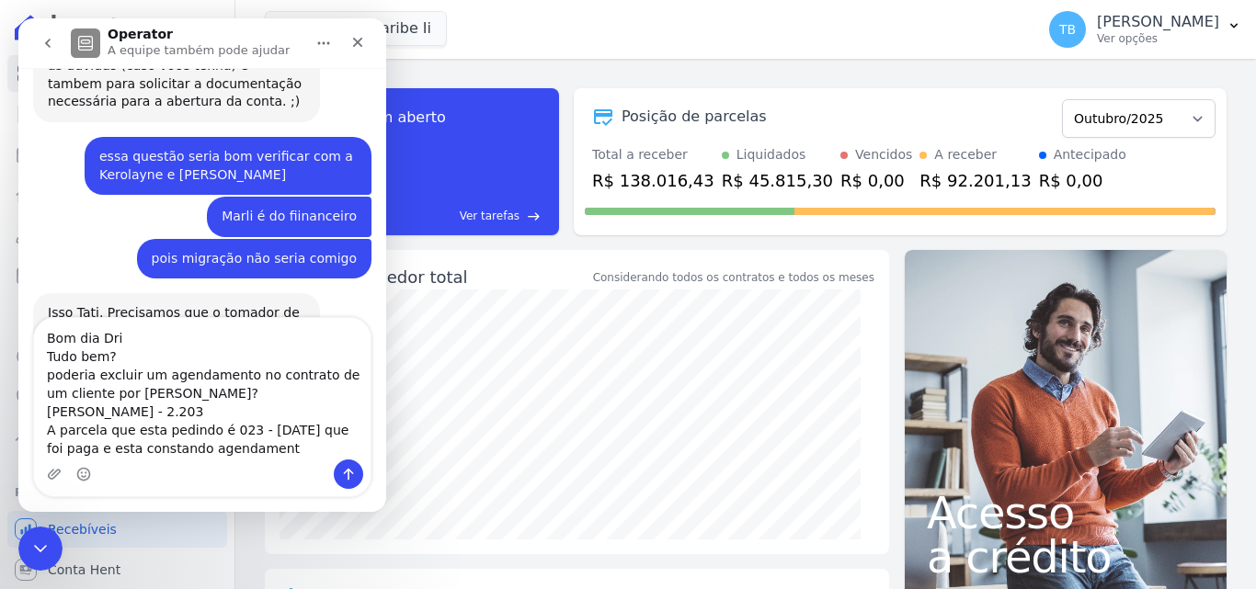
type textarea "Bom dia Dri Tudo bem? poderia excluir um agendamento no contrato de um cliente …"
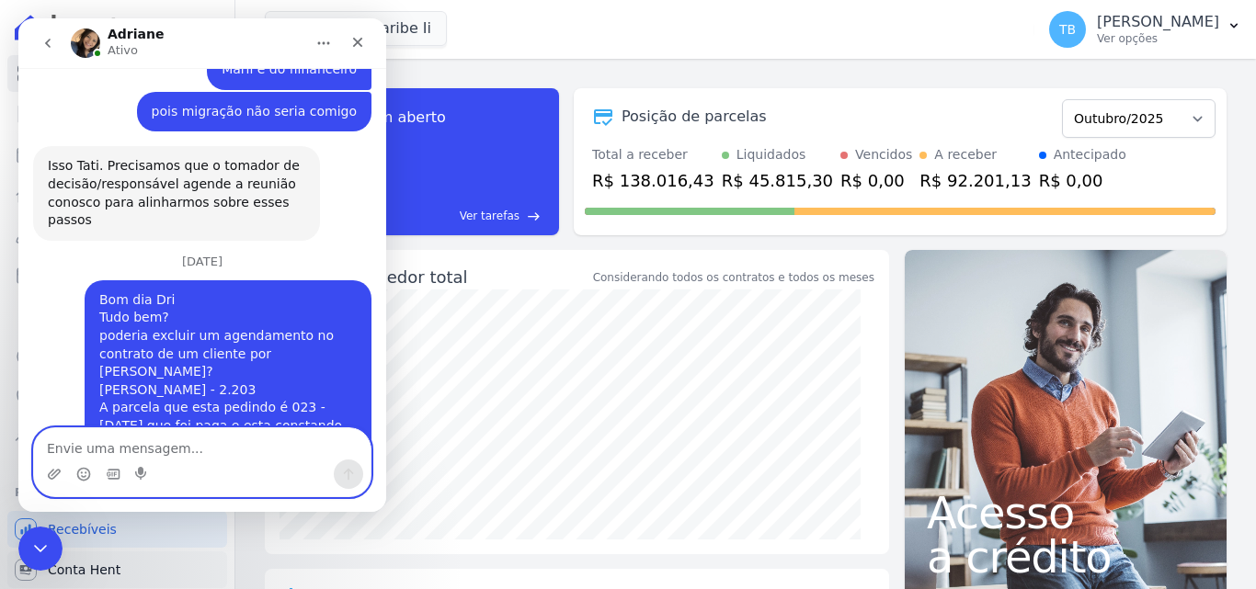
scroll to position [1759, 0]
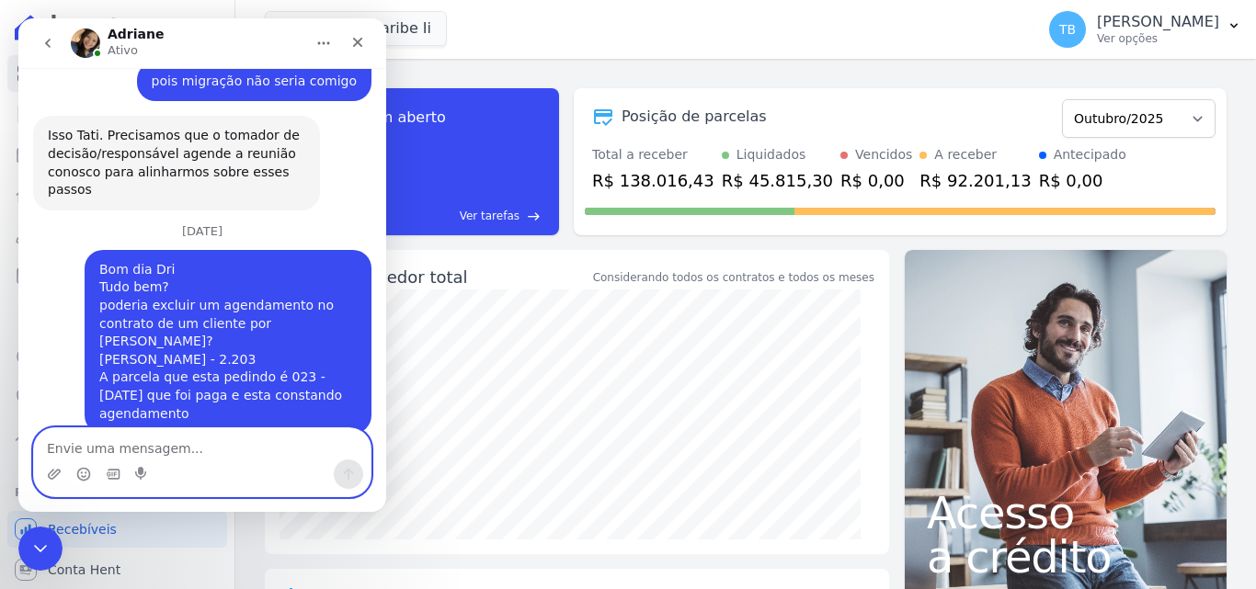
click at [120, 437] on textarea "Envie uma mensagem..." at bounding box center [202, 443] width 336 height 31
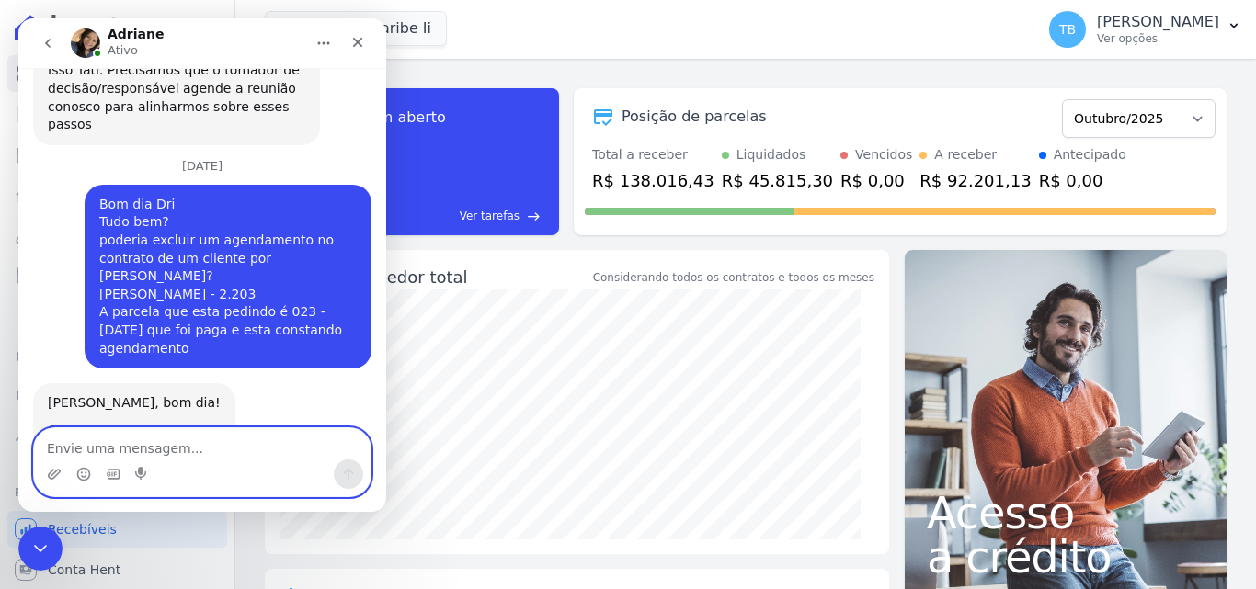
scroll to position [2020, 0]
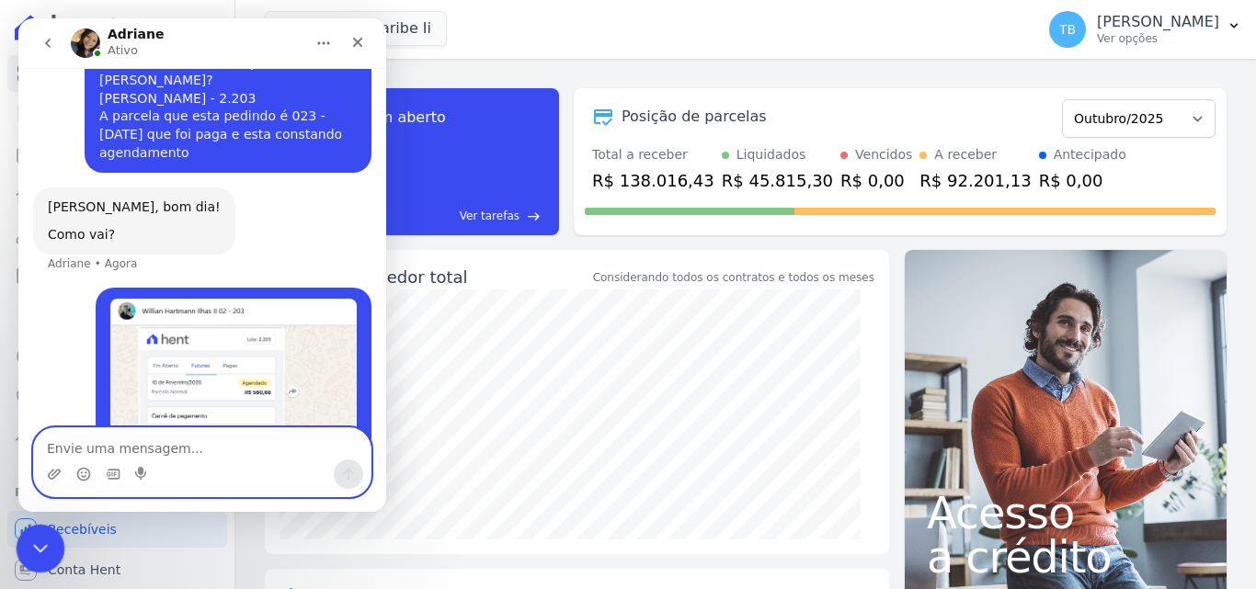
click at [32, 535] on icon "Encerramento do Messenger da Intercom" at bounding box center [38, 546] width 22 height 22
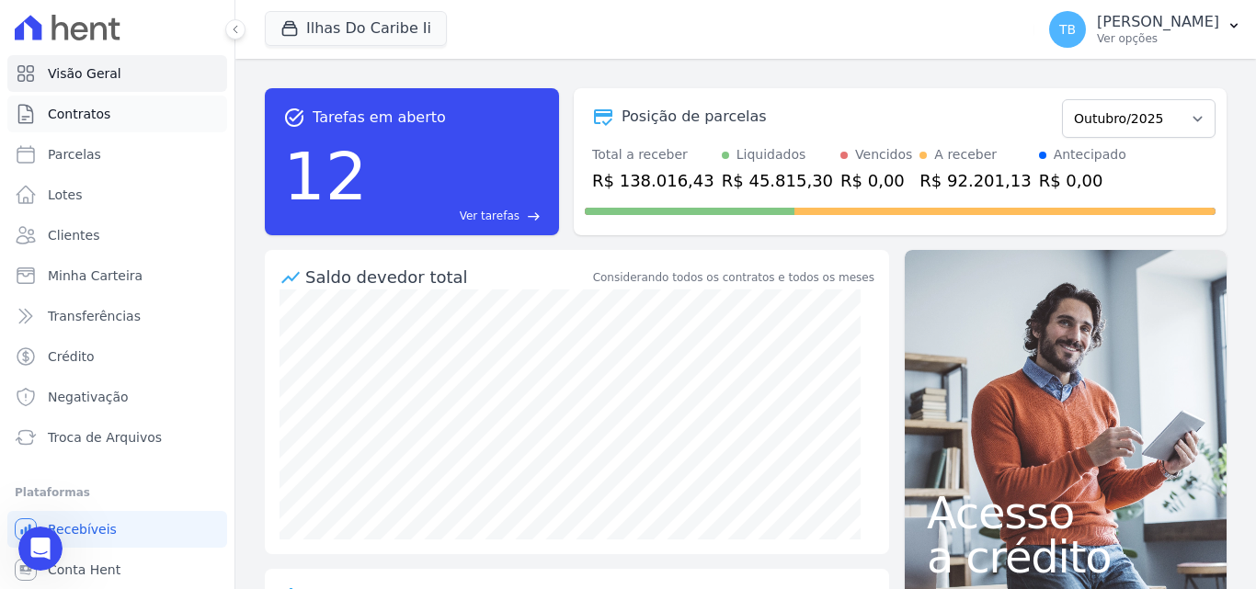
click at [86, 117] on span "Contratos" at bounding box center [79, 114] width 63 height 18
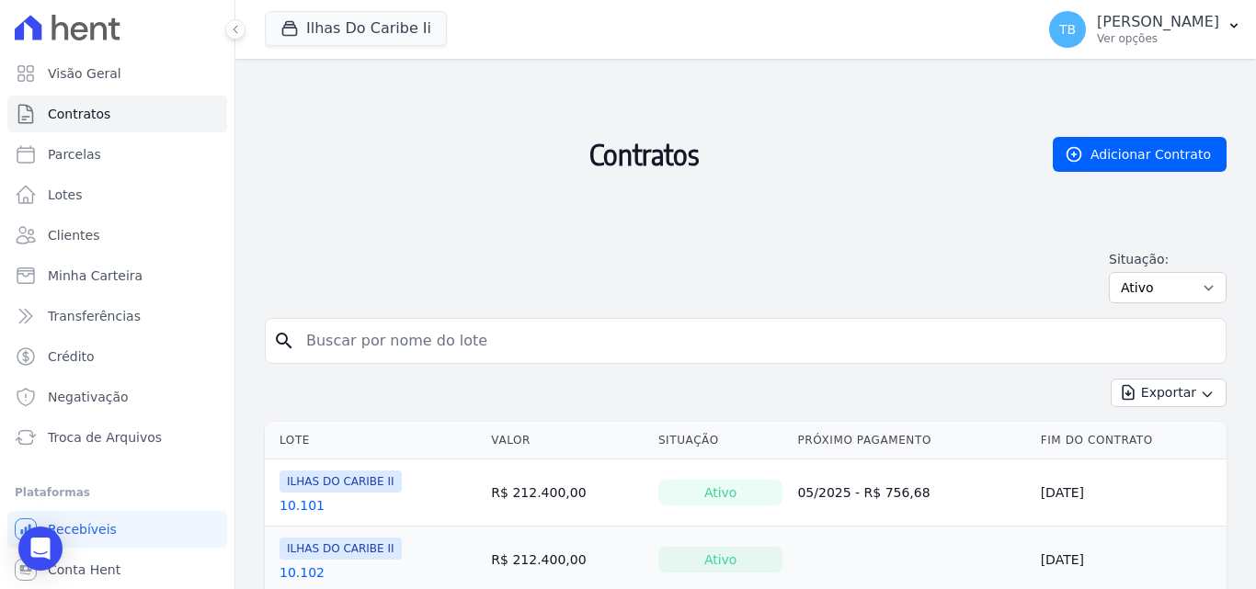
click at [357, 345] on input "search" at bounding box center [756, 341] width 923 height 37
type input "5"
type input "2.203"
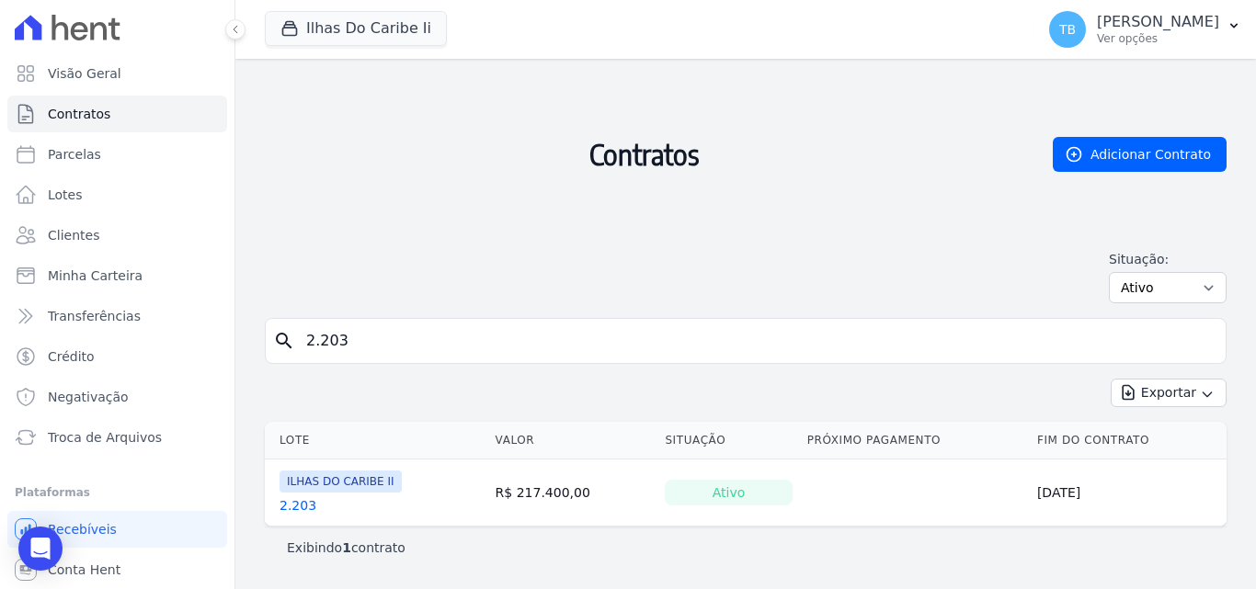
click at [298, 506] on link "2.203" at bounding box center [297, 505] width 37 height 18
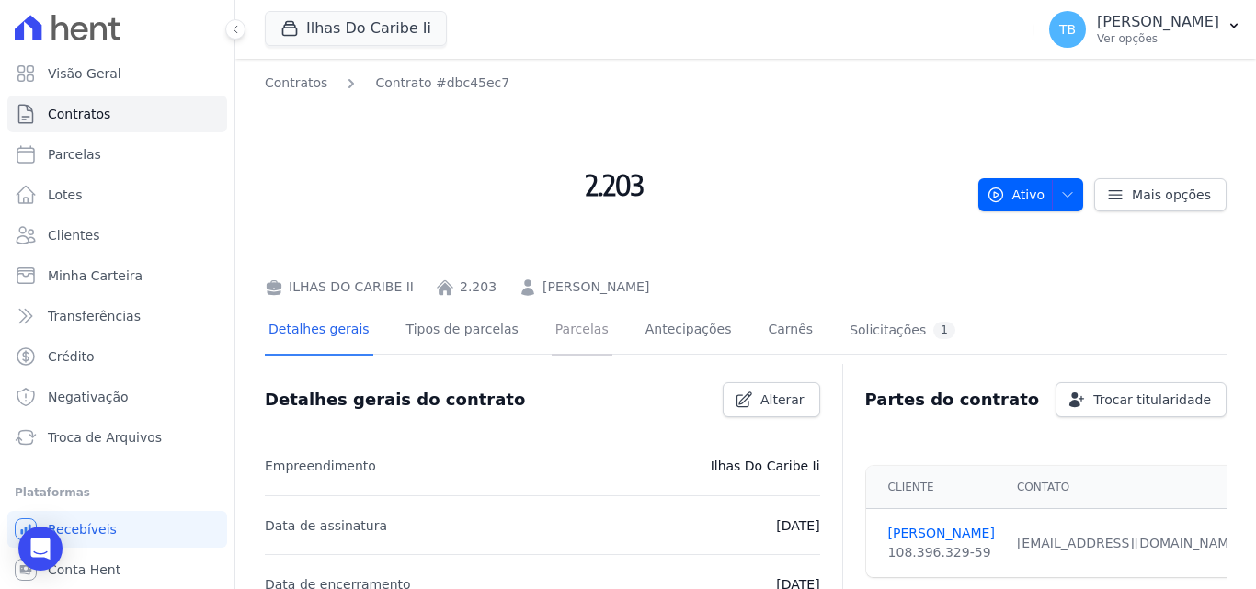
click at [552, 333] on link "Parcelas" at bounding box center [582, 331] width 61 height 49
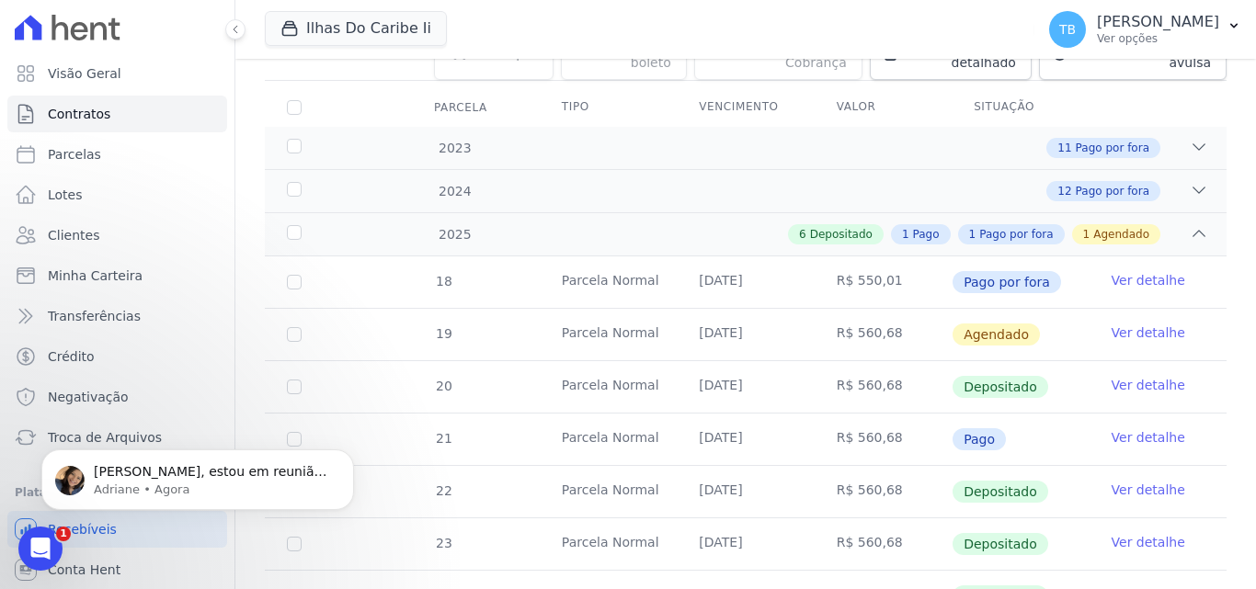
scroll to position [356, 0]
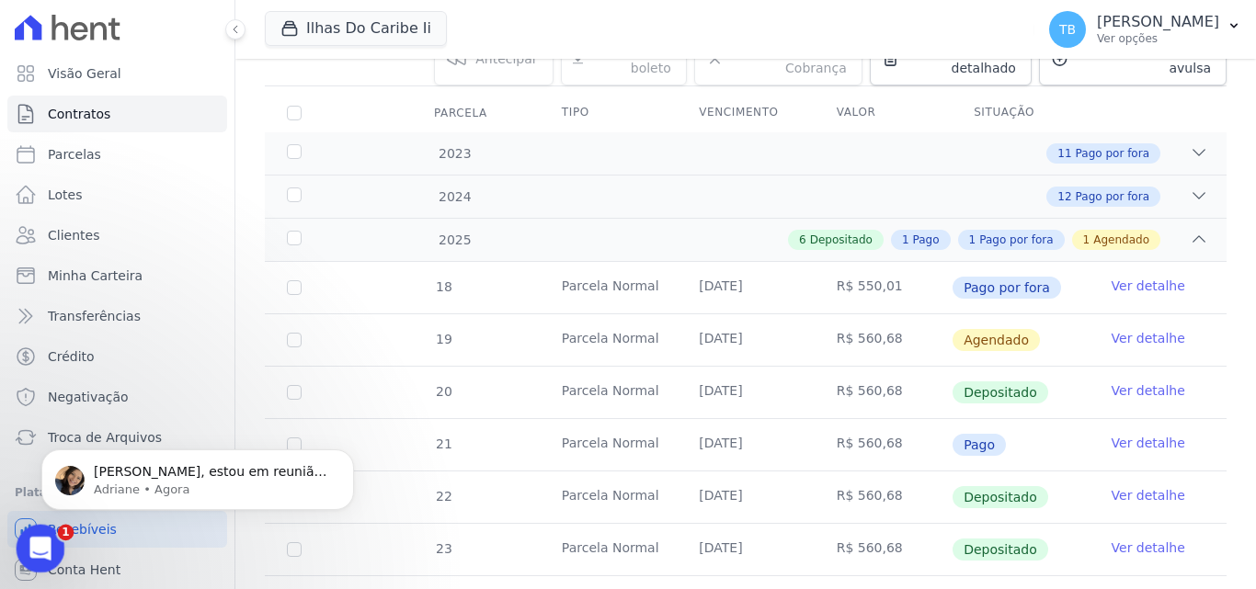
click at [58, 535] on div "Abertura do Messenger da Intercom" at bounding box center [37, 546] width 61 height 61
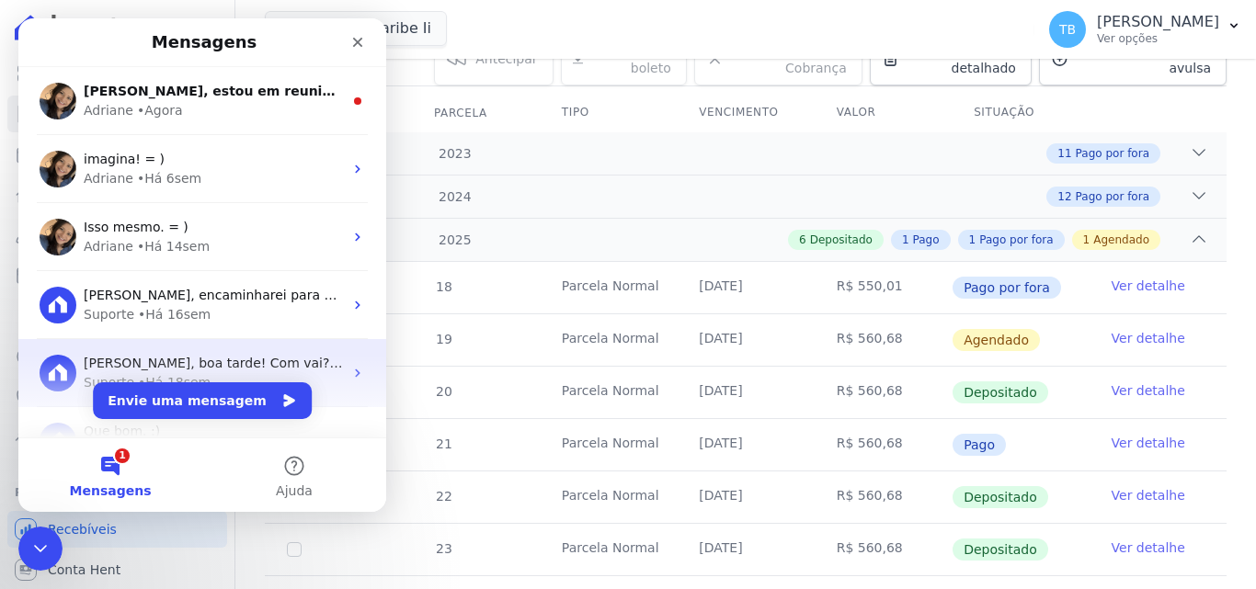
scroll to position [0, 0]
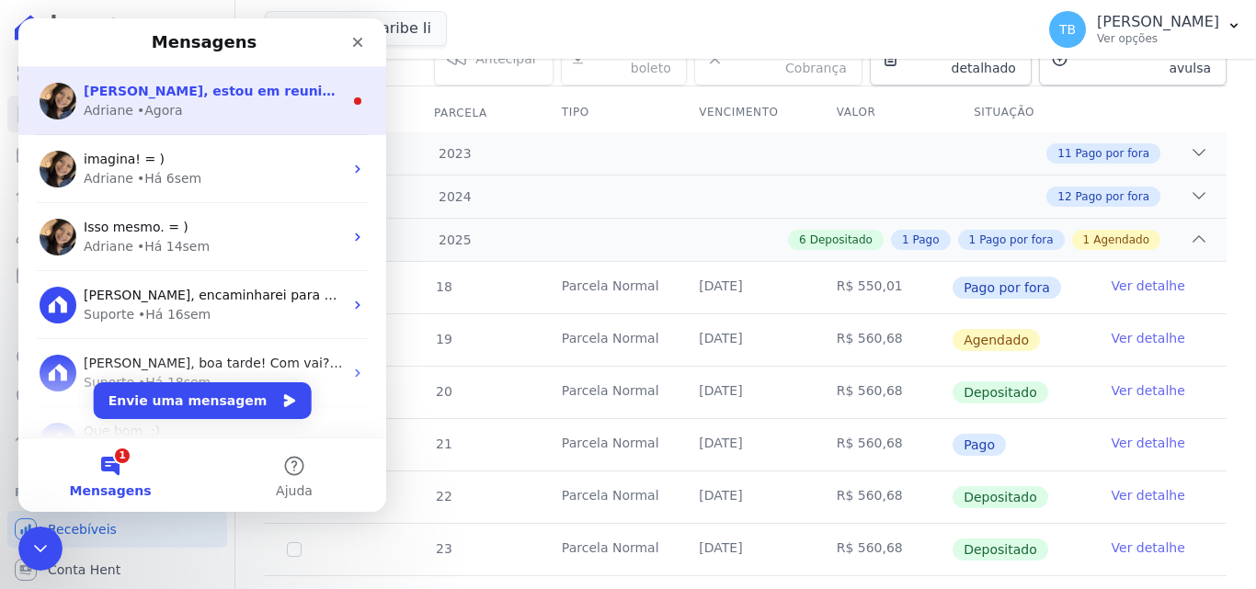
click at [251, 121] on div "[PERSON_NAME], estou em reunião mas assim que finalizar irei verificar. Adriane…" at bounding box center [202, 101] width 368 height 68
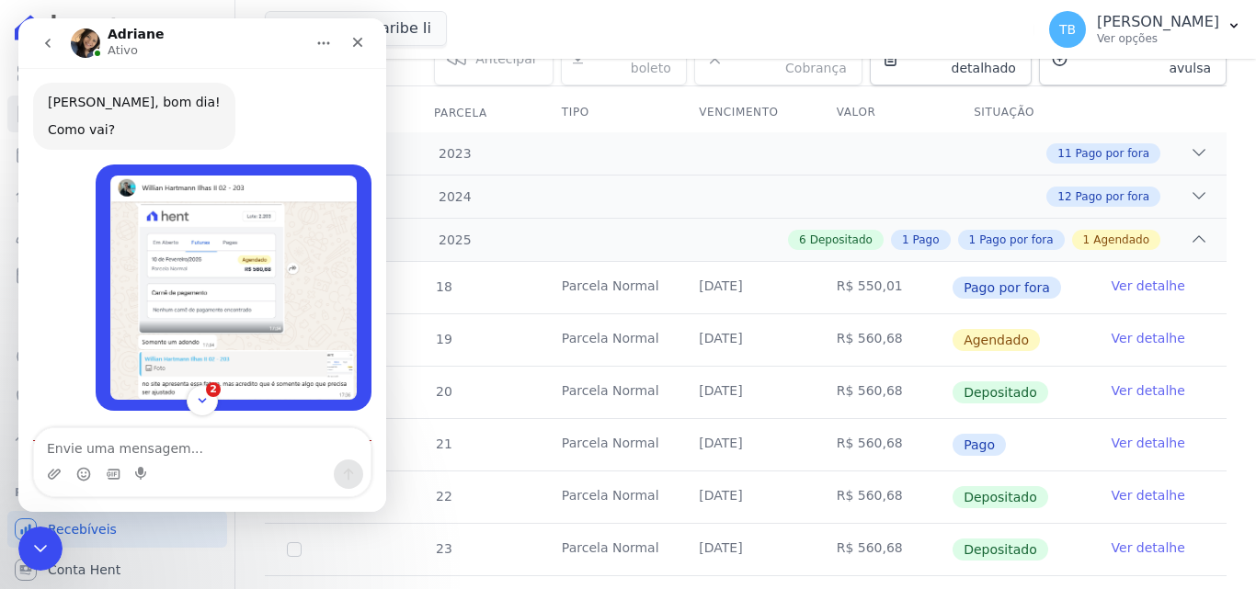
scroll to position [2123, 0]
click at [159, 448] on textarea "Envie uma mensagem..." at bounding box center [202, 443] width 336 height 31
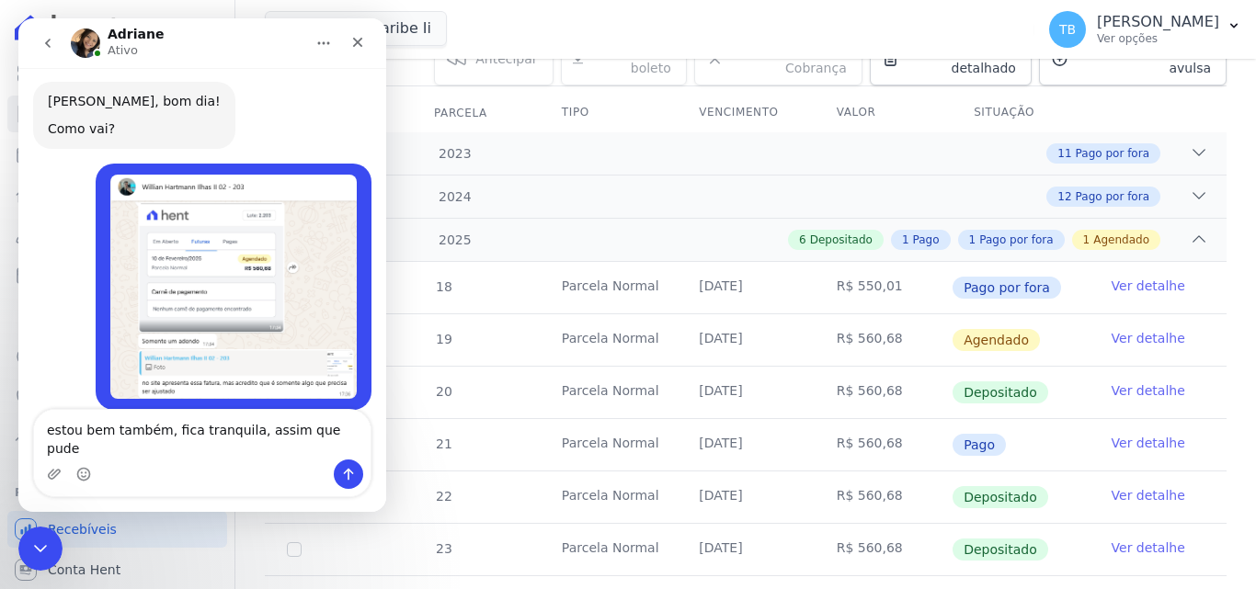
type textarea "estou bem também, fica tranquila, assim que puder"
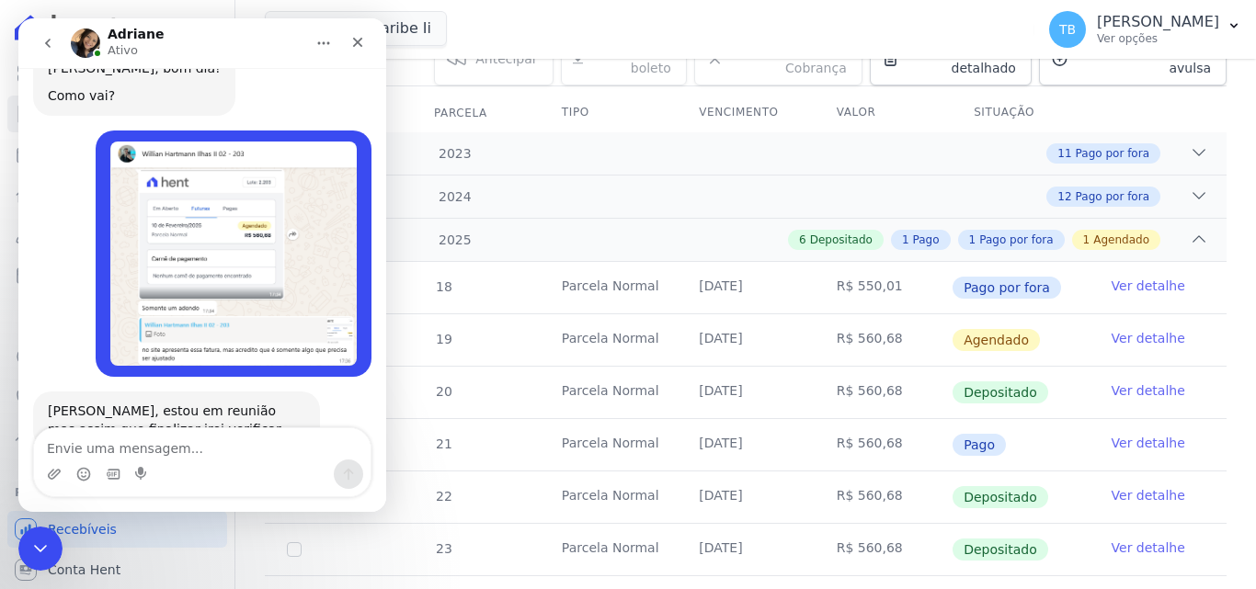
scroll to position [2165, 0]
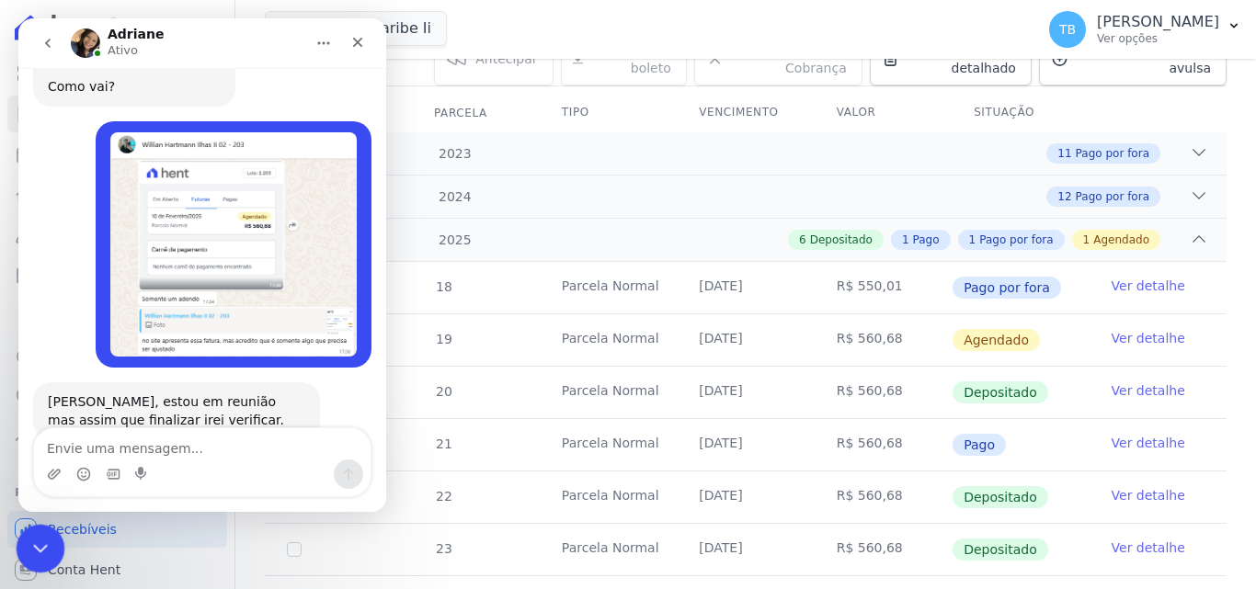
click at [51, 550] on div "Encerramento do Messenger da Intercom" at bounding box center [38, 546] width 44 height 44
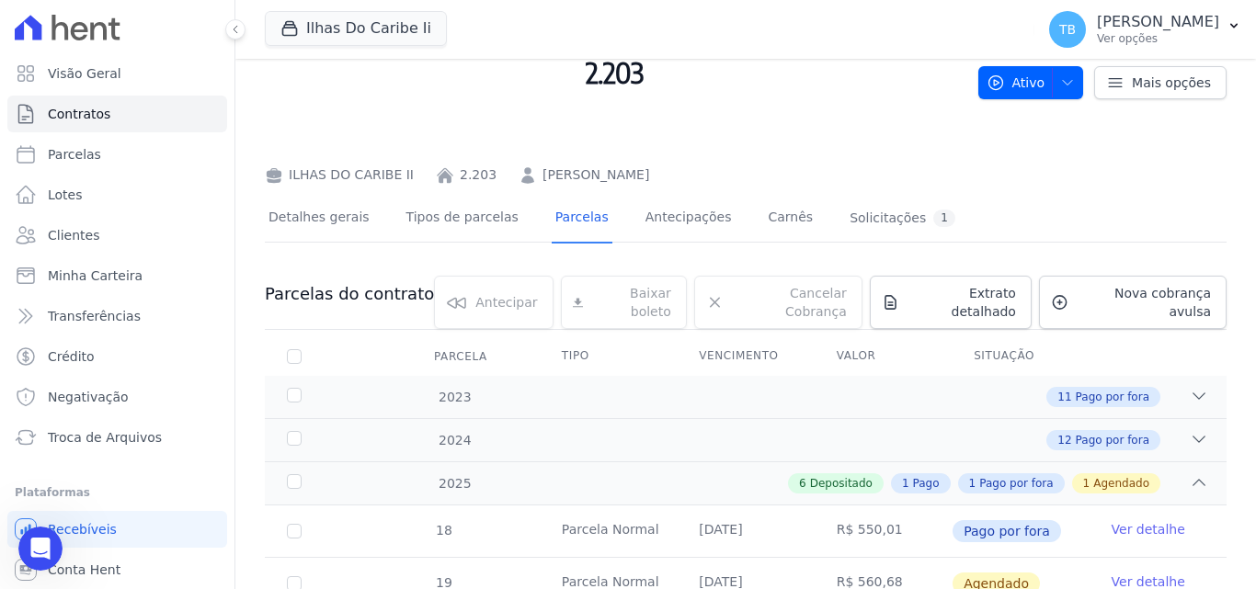
scroll to position [80, 0]
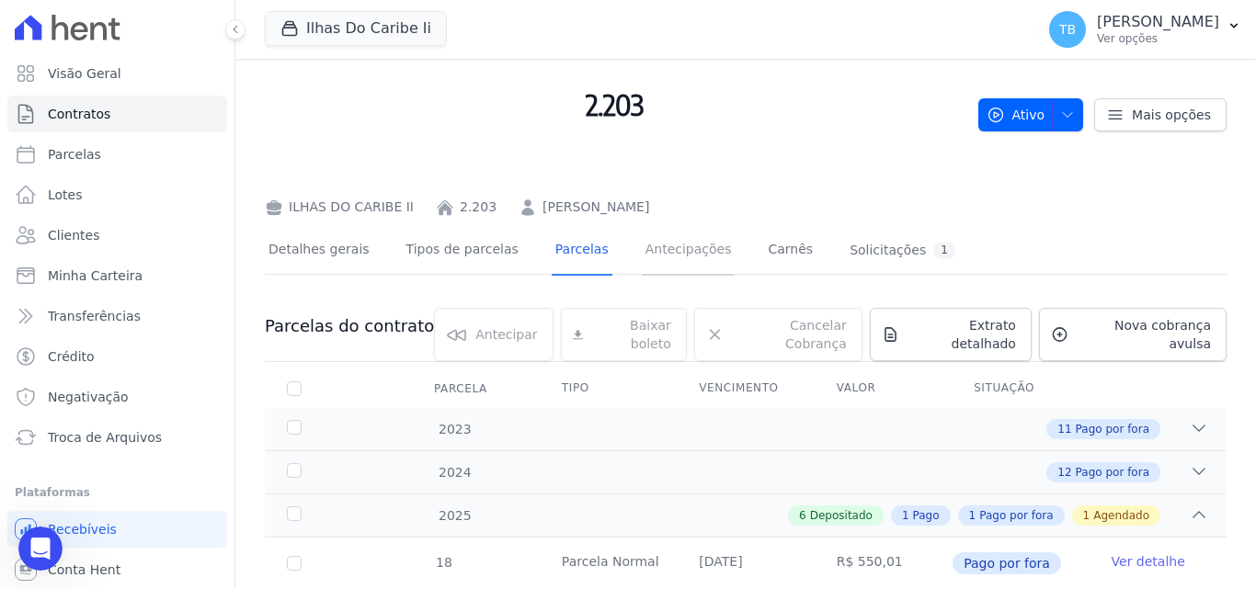
click at [675, 254] on link "Antecipações" at bounding box center [689, 251] width 94 height 49
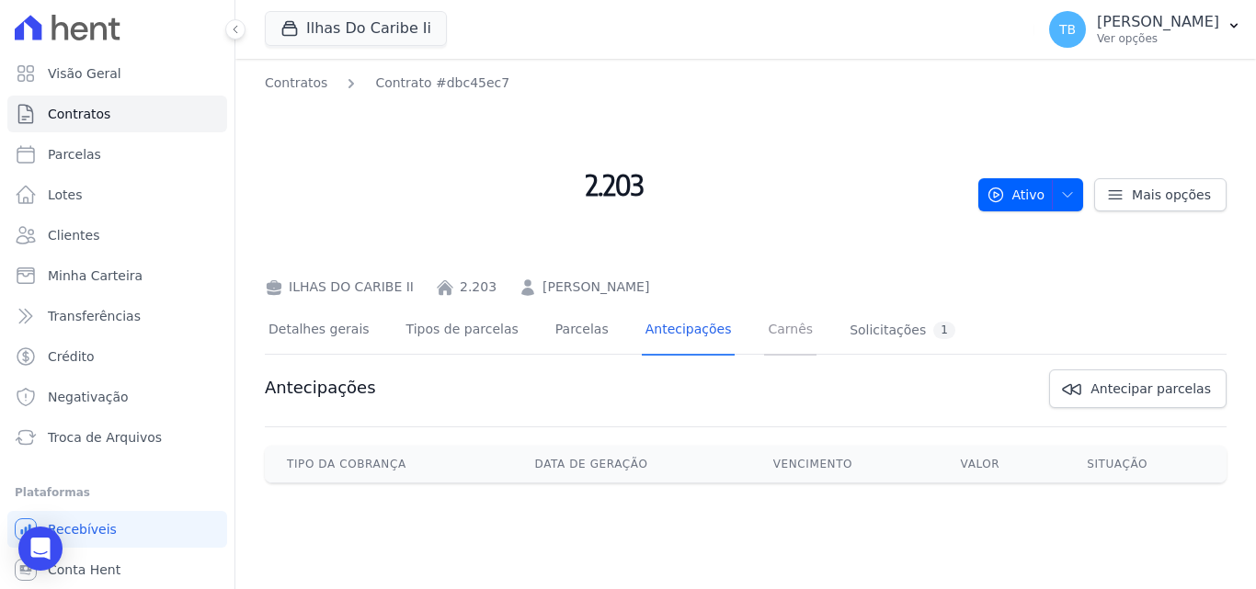
click at [764, 332] on link "Carnês" at bounding box center [790, 331] width 52 height 49
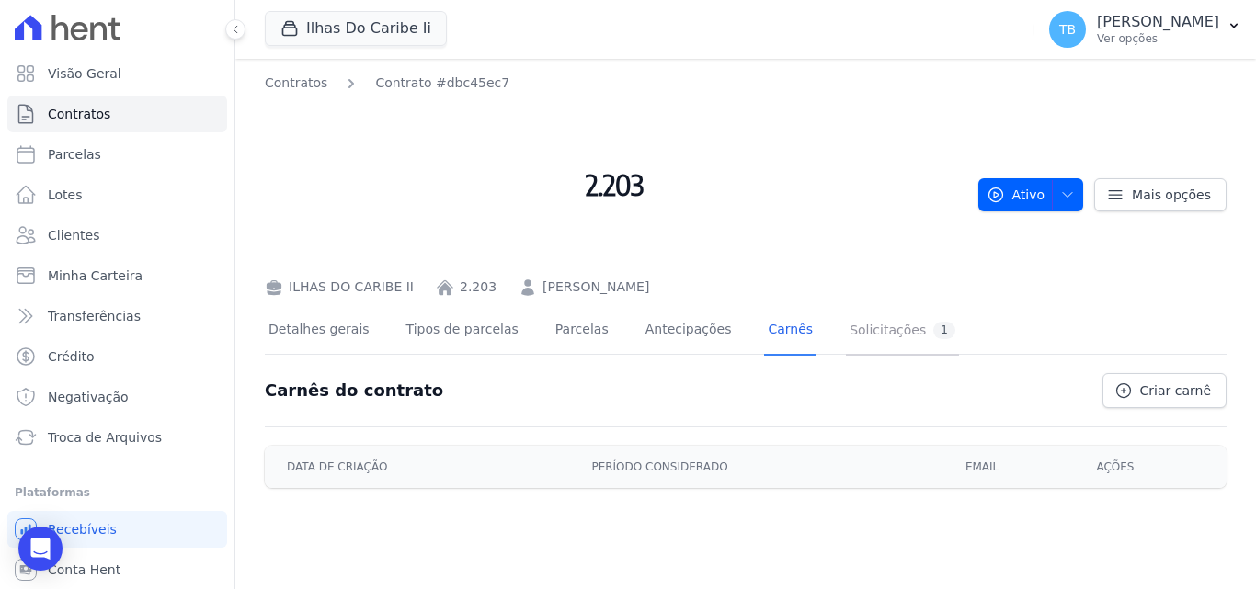
click at [851, 329] on div "Solicitações 1" at bounding box center [903, 330] width 106 height 17
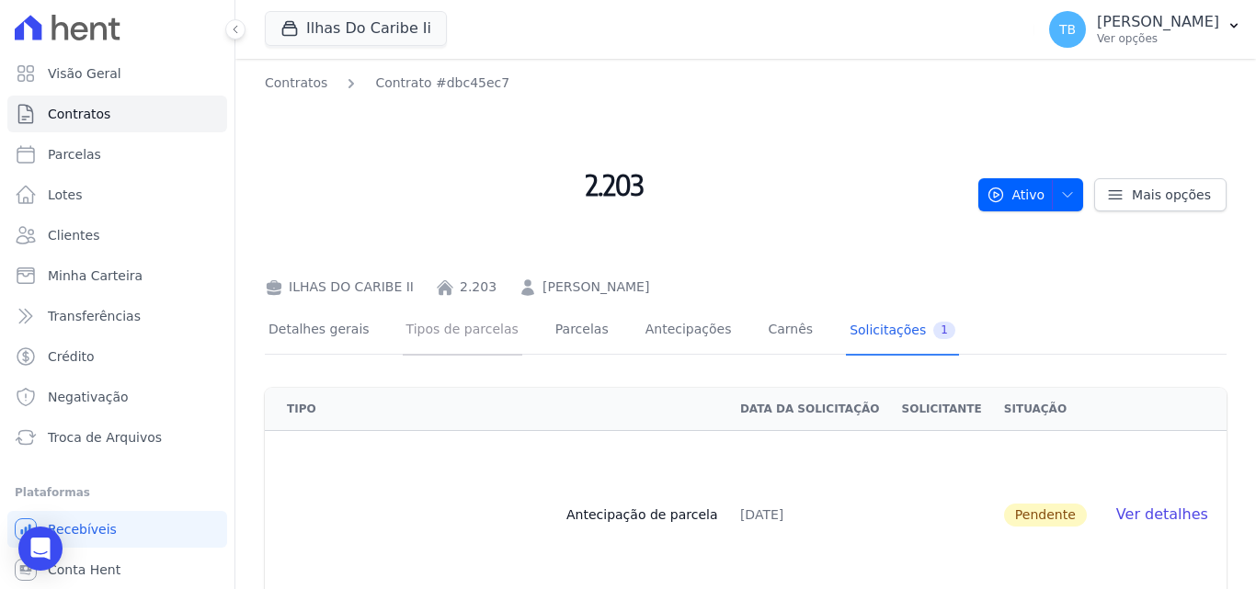
click at [456, 322] on link "Tipos de parcelas" at bounding box center [463, 331] width 120 height 49
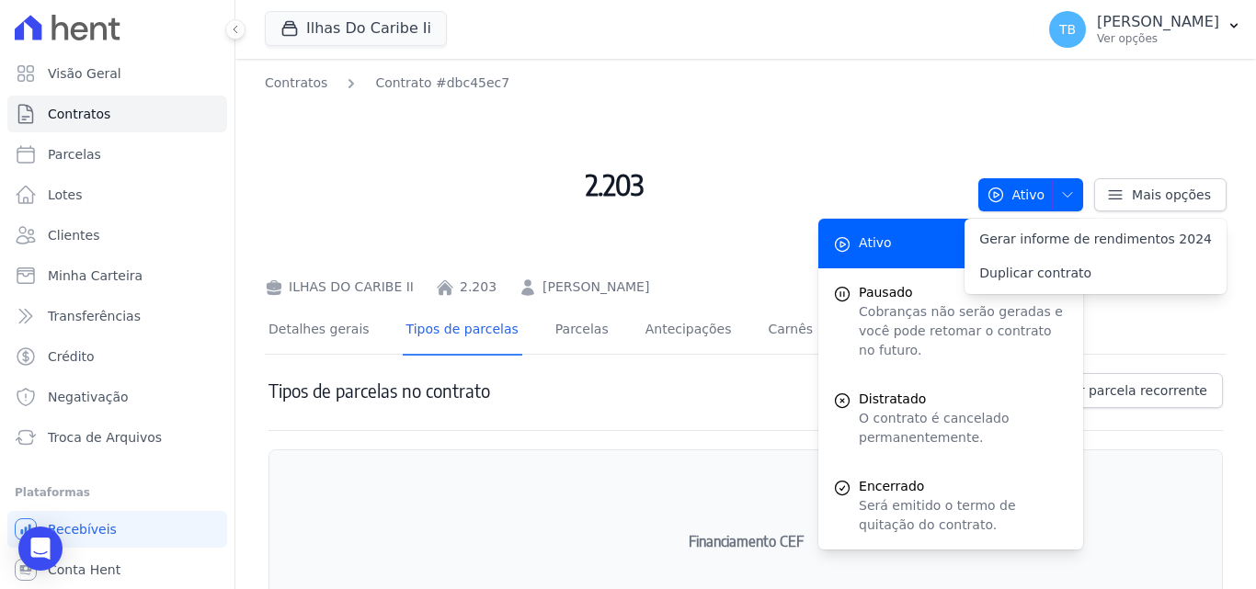
click at [302, 330] on link "Detalhes gerais" at bounding box center [319, 331] width 108 height 49
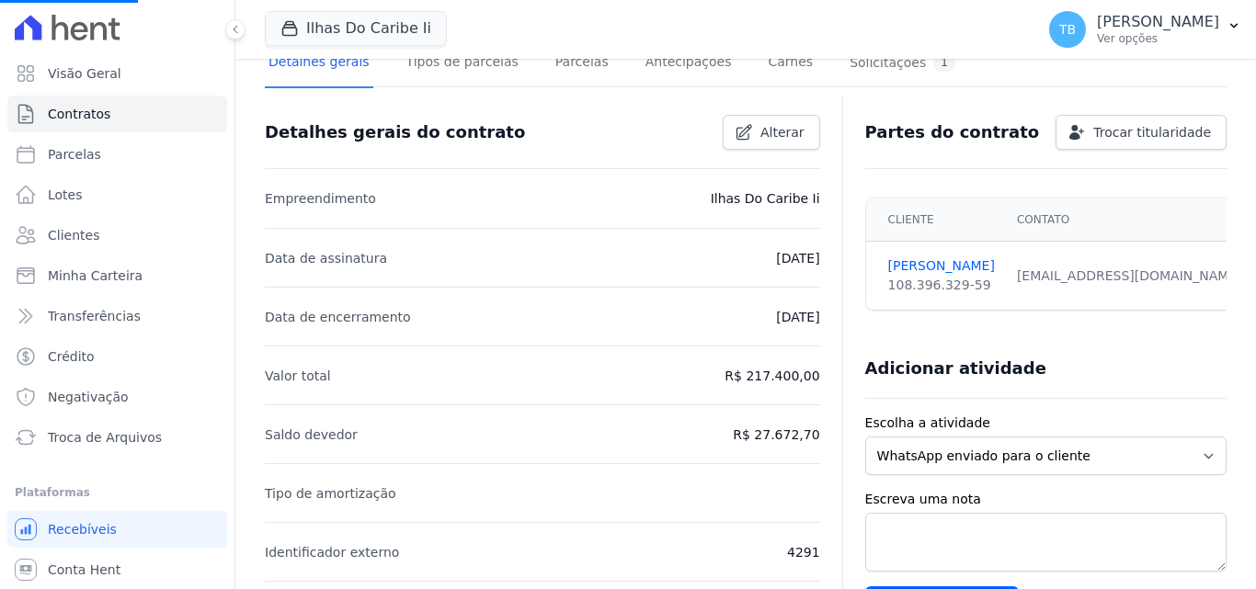
scroll to position [368, 0]
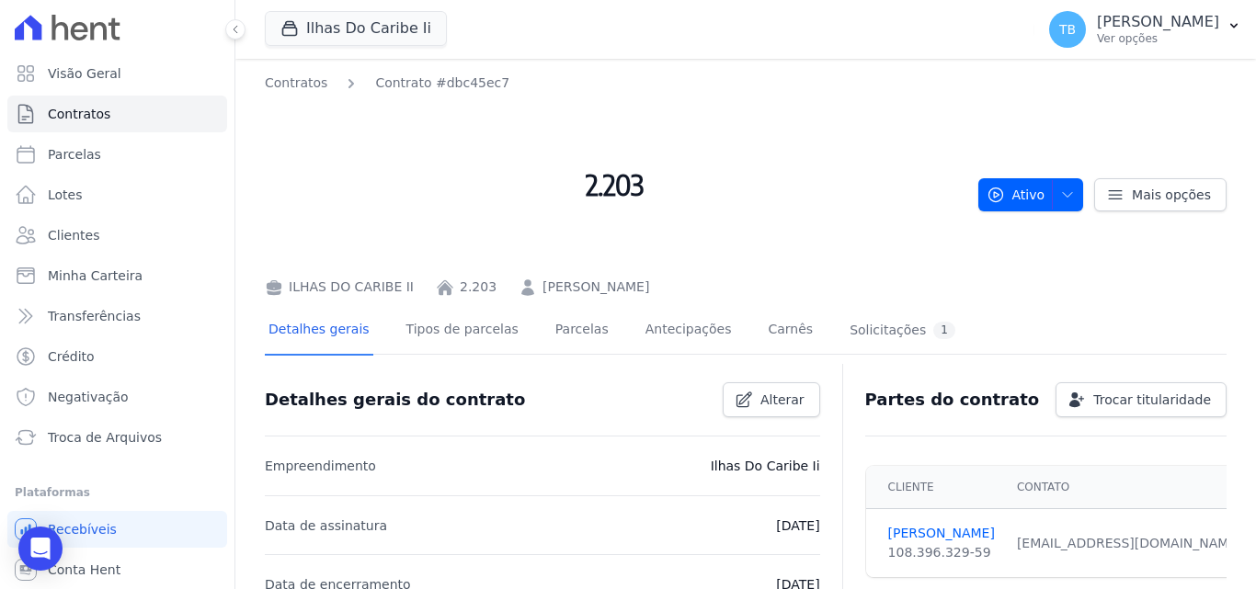
click at [385, 165] on h2 "2.203" at bounding box center [614, 185] width 699 height 170
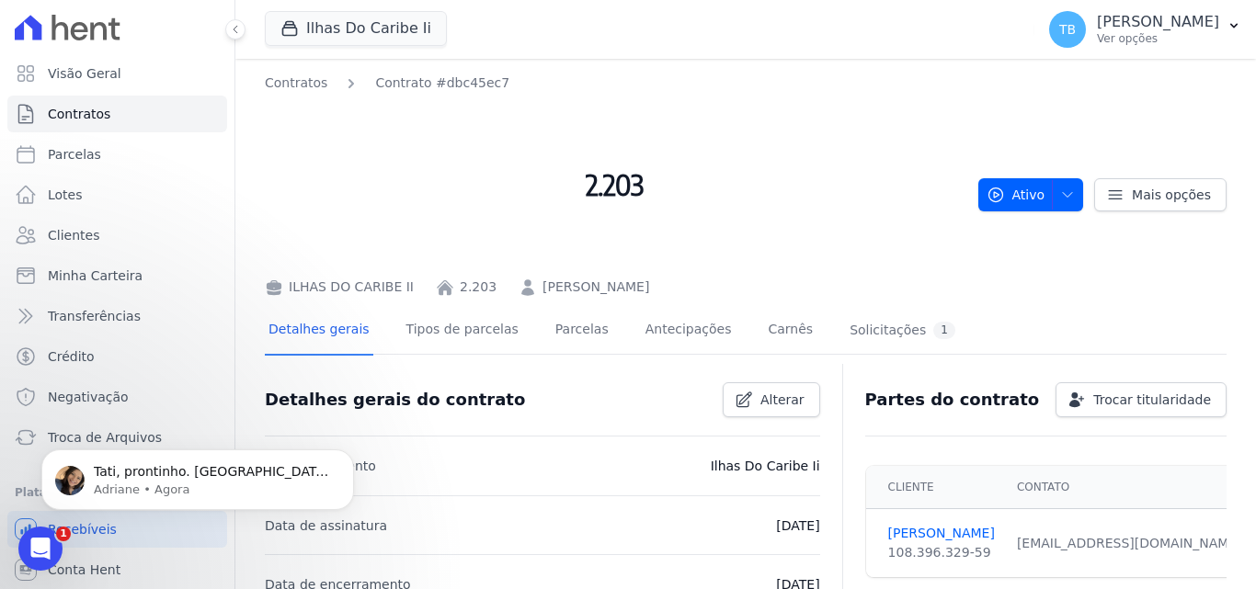
scroll to position [0, 0]
click at [44, 535] on div "Abertura do Messenger da Intercom" at bounding box center [37, 546] width 61 height 61
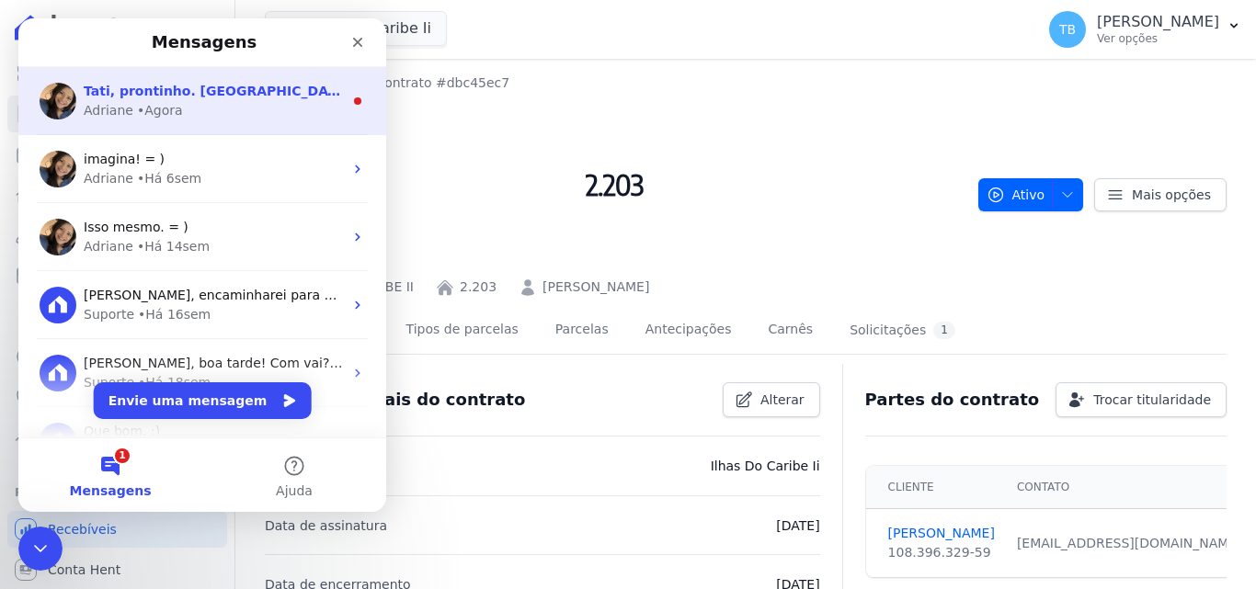
click at [154, 112] on div "• Agora" at bounding box center [160, 110] width 46 height 19
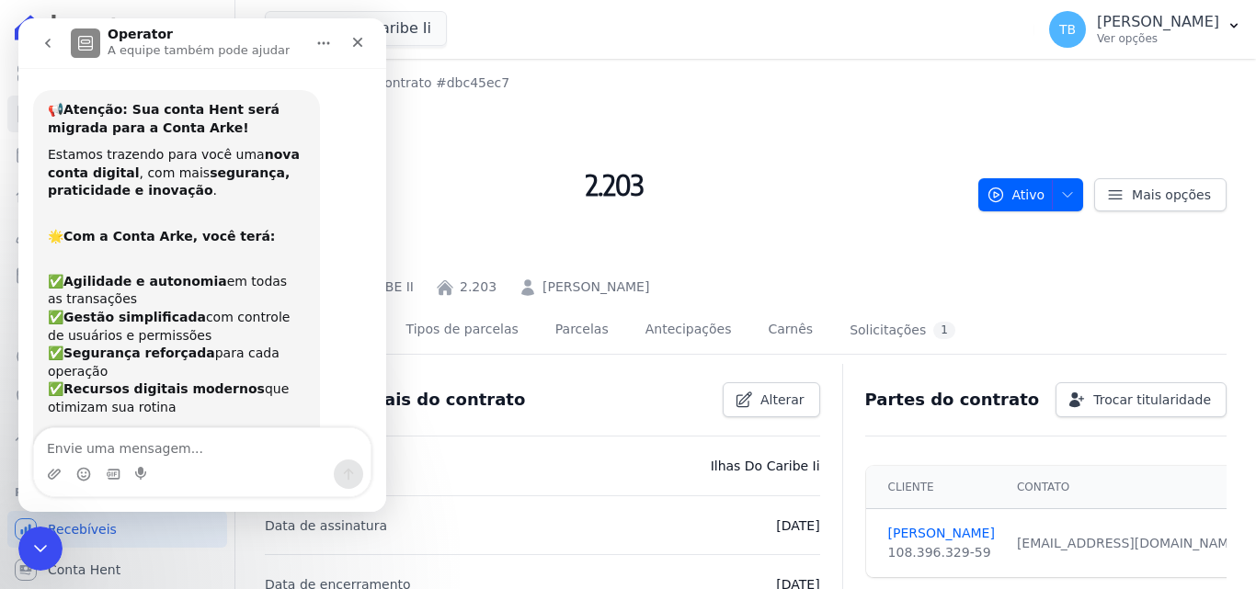
scroll to position [3, 0]
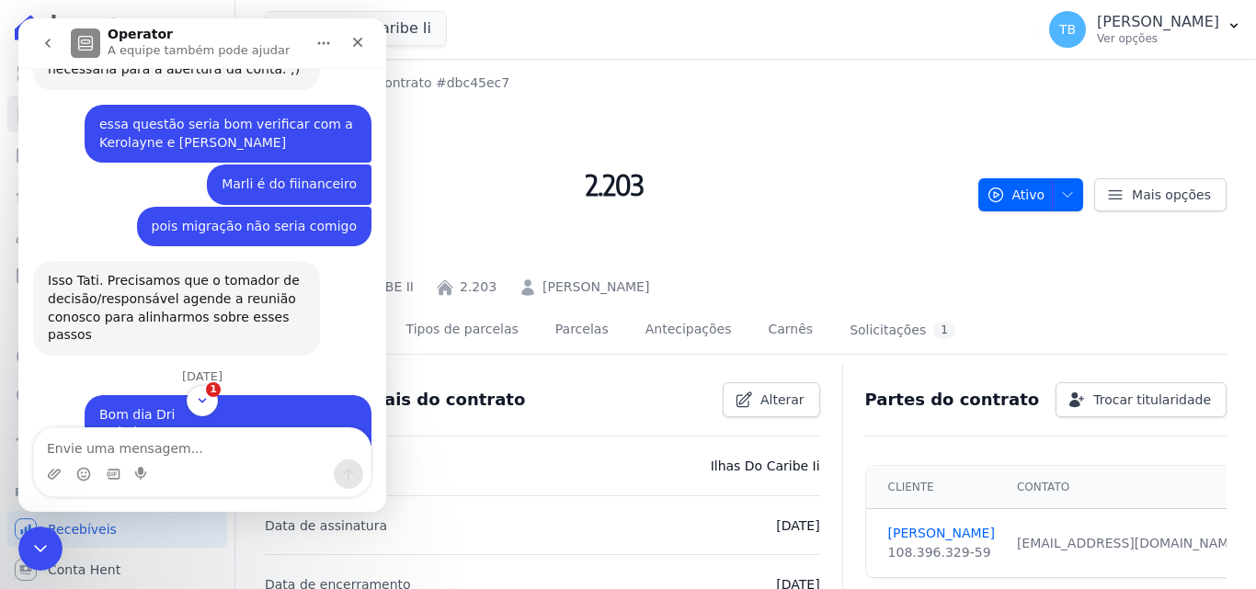
click at [155, 443] on textarea "Envie uma mensagem..." at bounding box center [202, 443] width 336 height 31
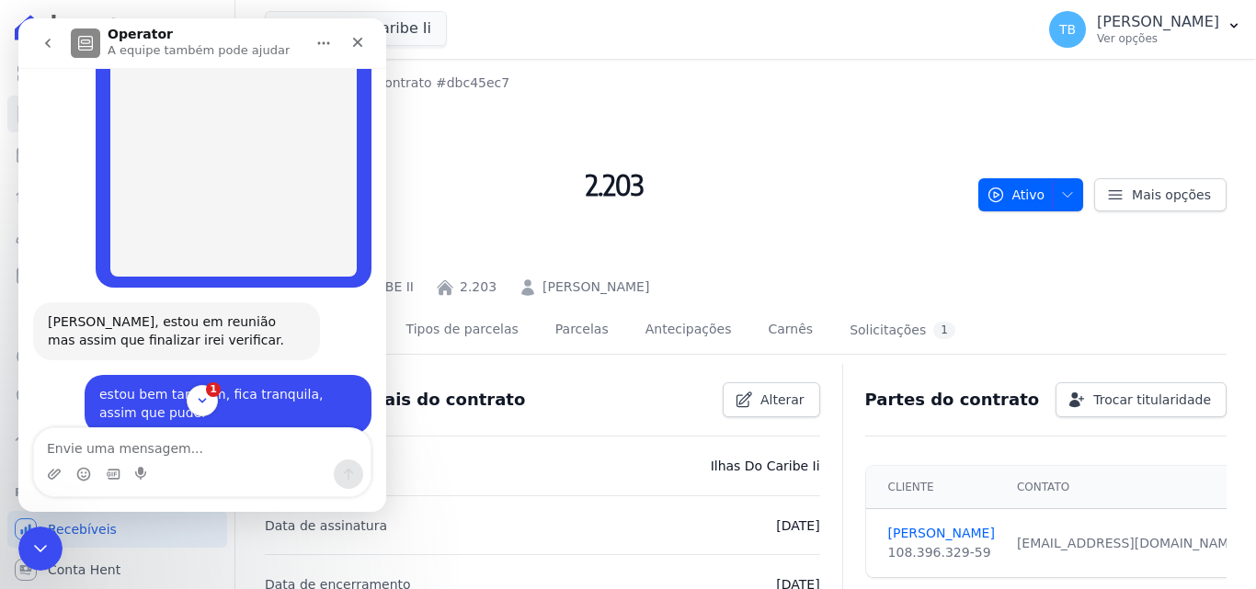
scroll to position [2251, 0]
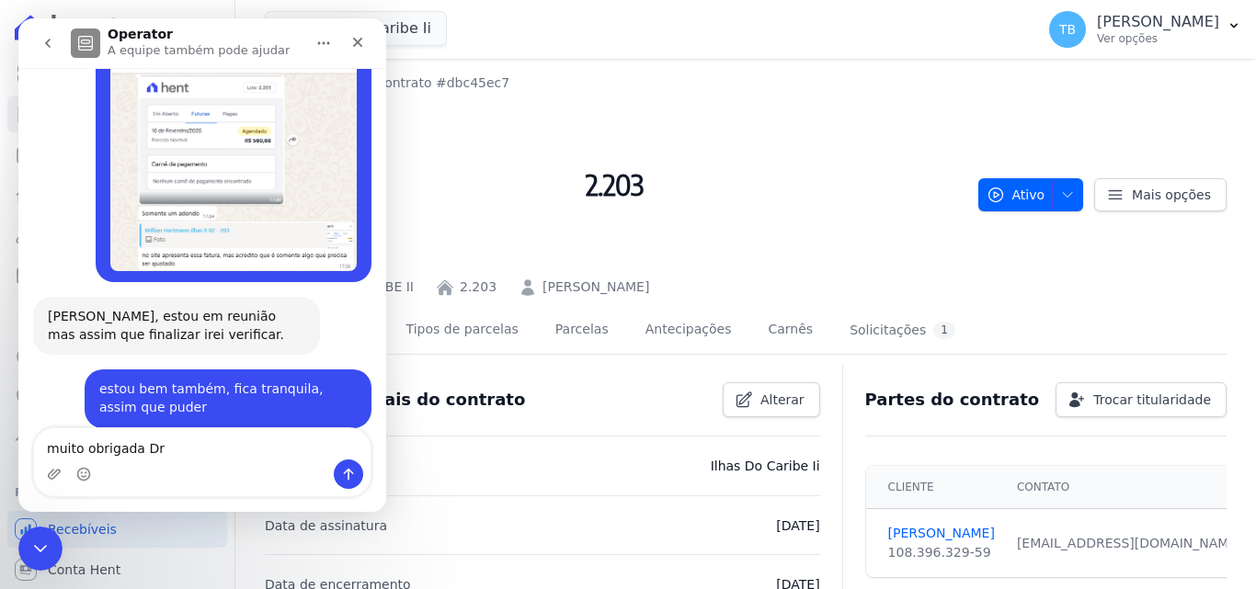
type textarea "muito obrigada Dri"
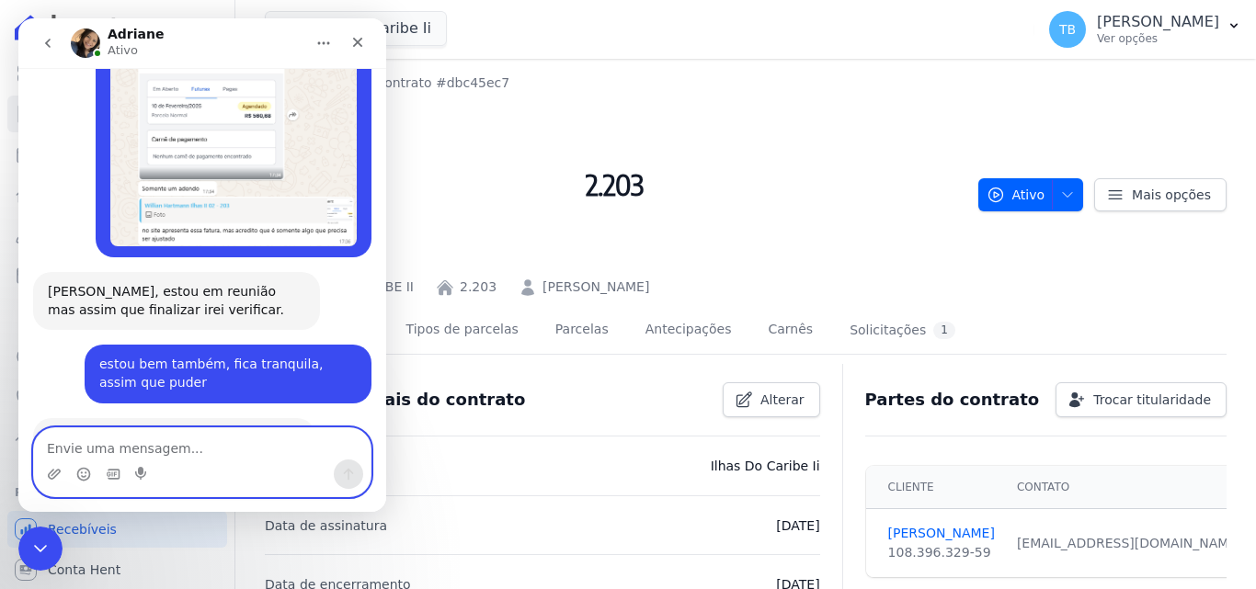
click at [118, 447] on textarea "Envie uma mensagem..." at bounding box center [202, 443] width 336 height 31
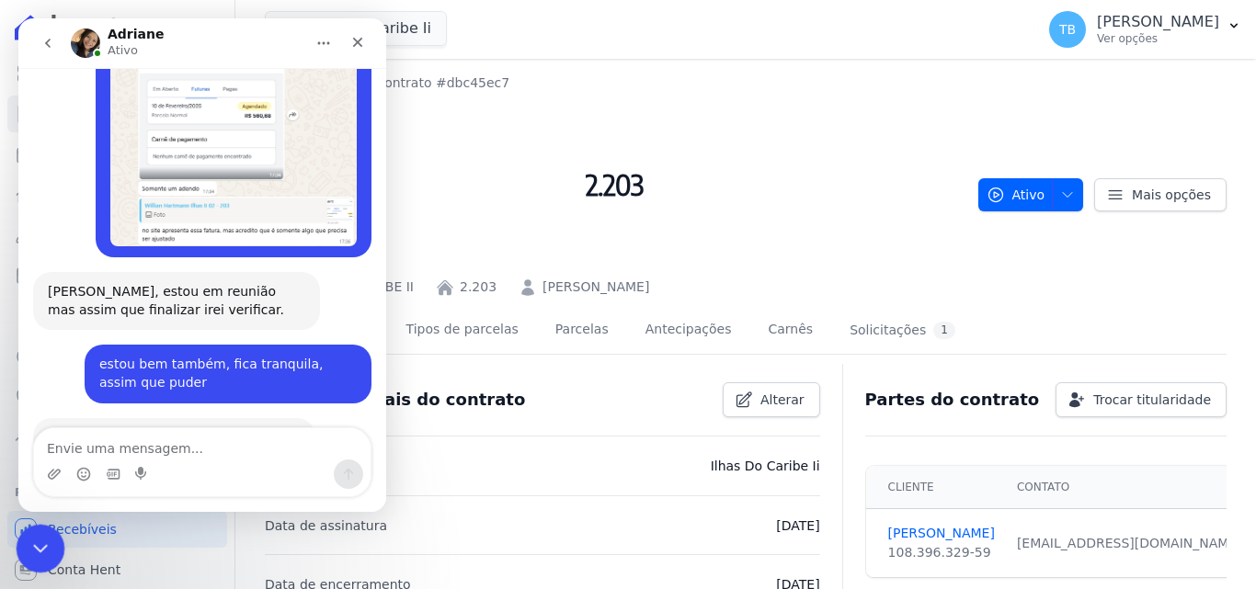
click at [46, 535] on icon "Encerramento do Messenger da Intercom" at bounding box center [38, 546] width 22 height 22
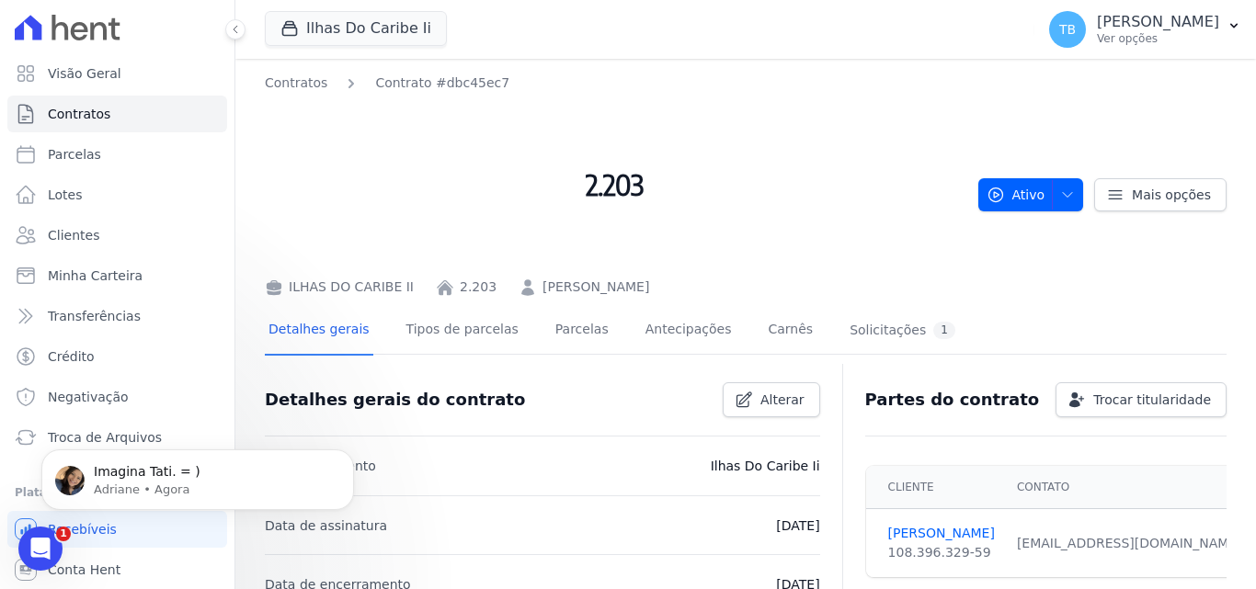
scroll to position [2372, 0]
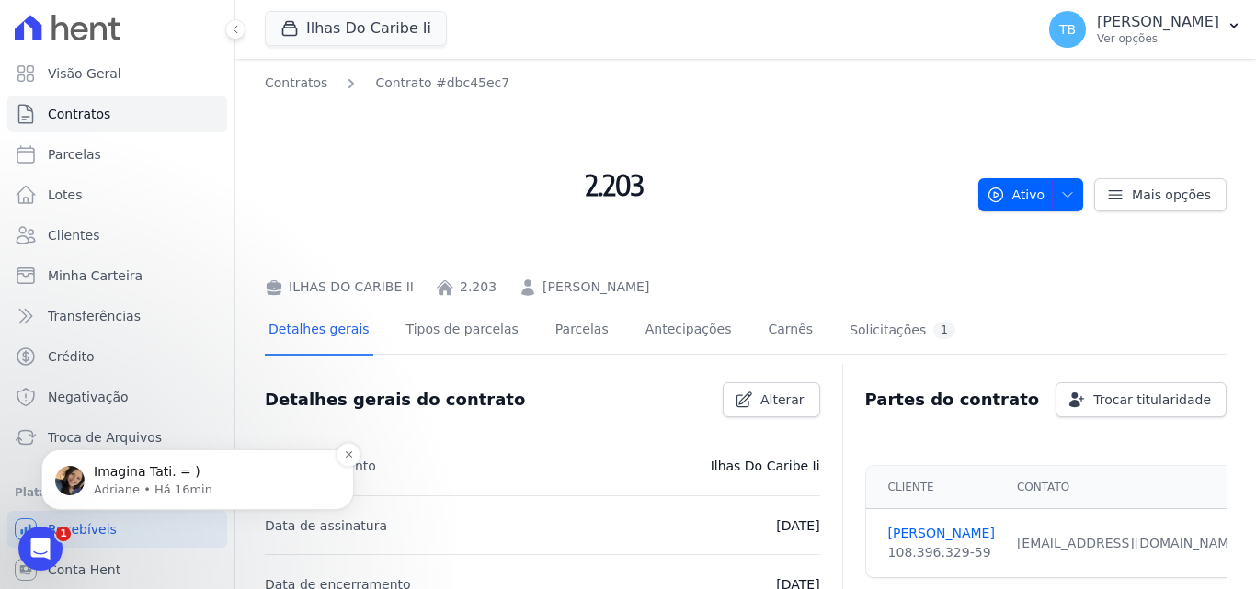
click at [149, 458] on div "Imagina Tati. = ) Adriane • Há 16min" at bounding box center [197, 480] width 313 height 61
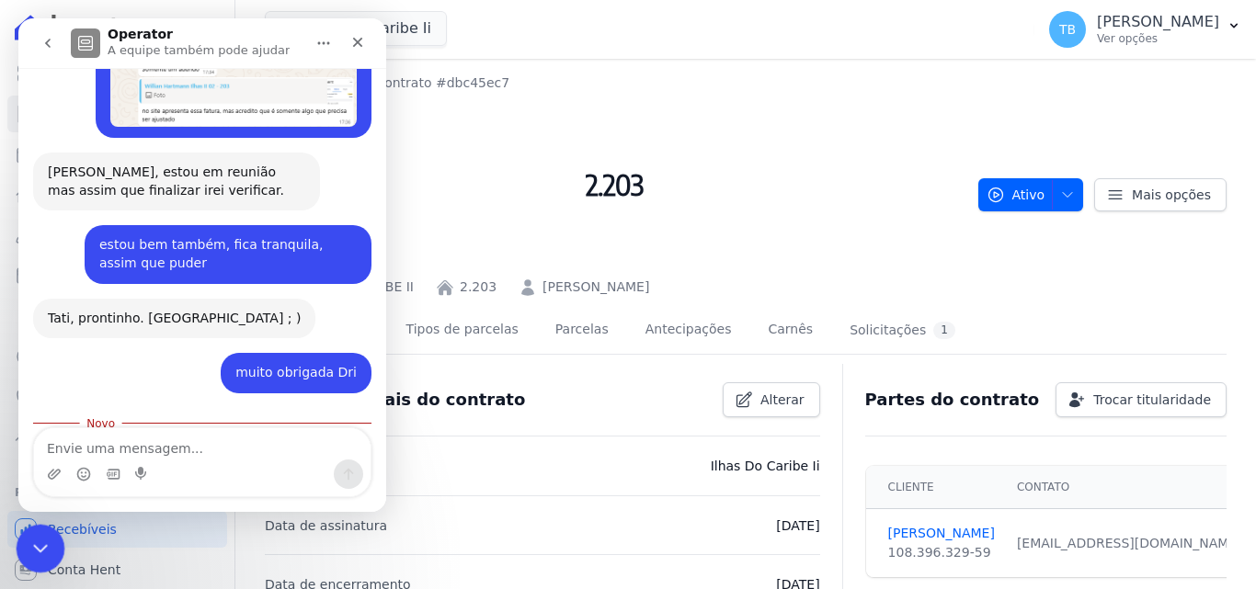
scroll to position [2402, 0]
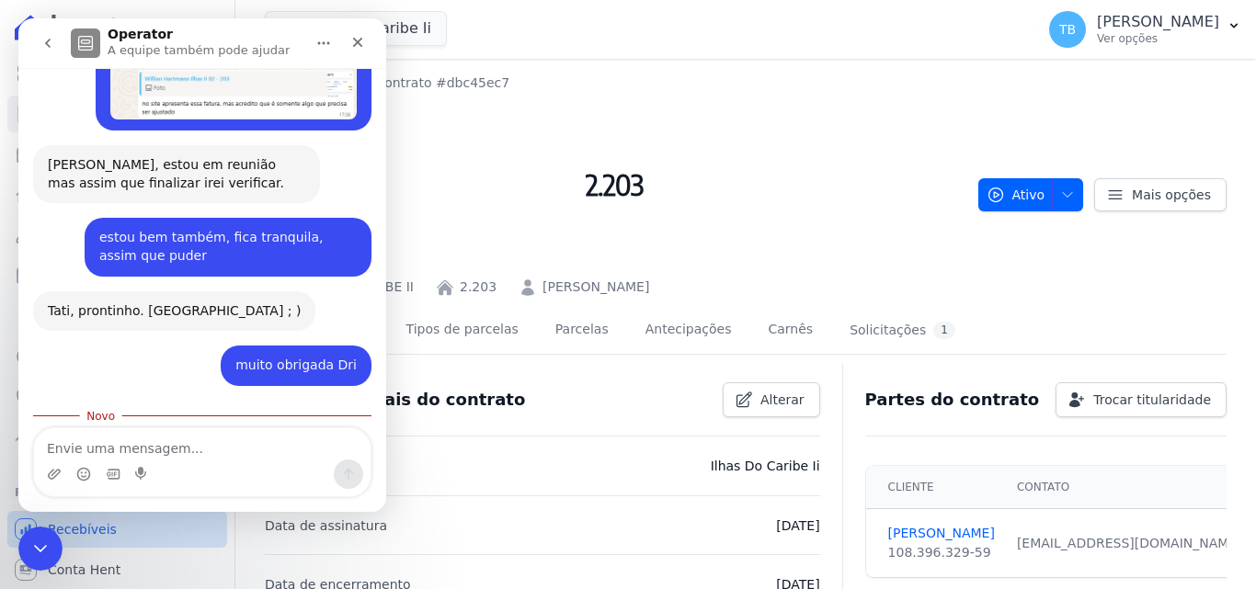
click at [36, 525] on icon at bounding box center [26, 530] width 22 height 22
